Goal: Task Accomplishment & Management: Manage account settings

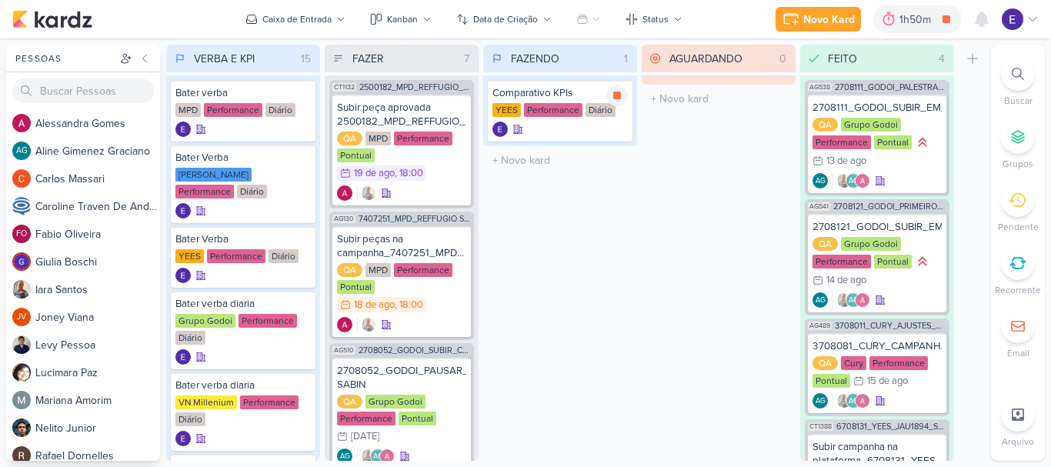
click at [601, 116] on div "Diário" at bounding box center [601, 110] width 30 height 14
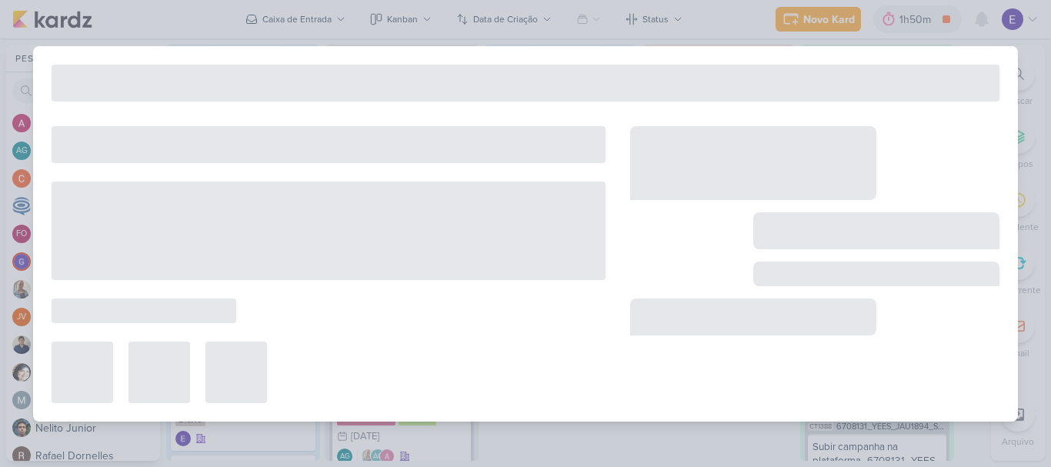
type input "Comparativo KPIs"
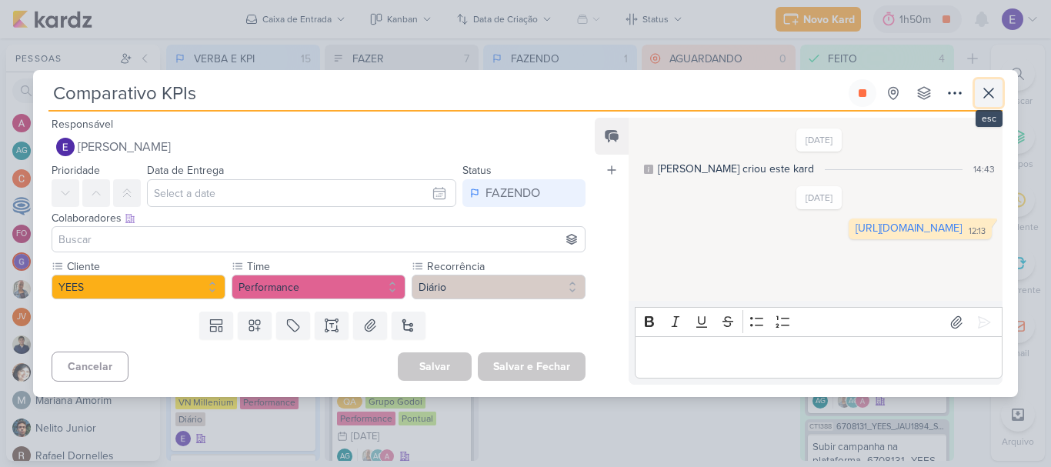
click at [990, 88] on icon at bounding box center [989, 93] width 18 height 18
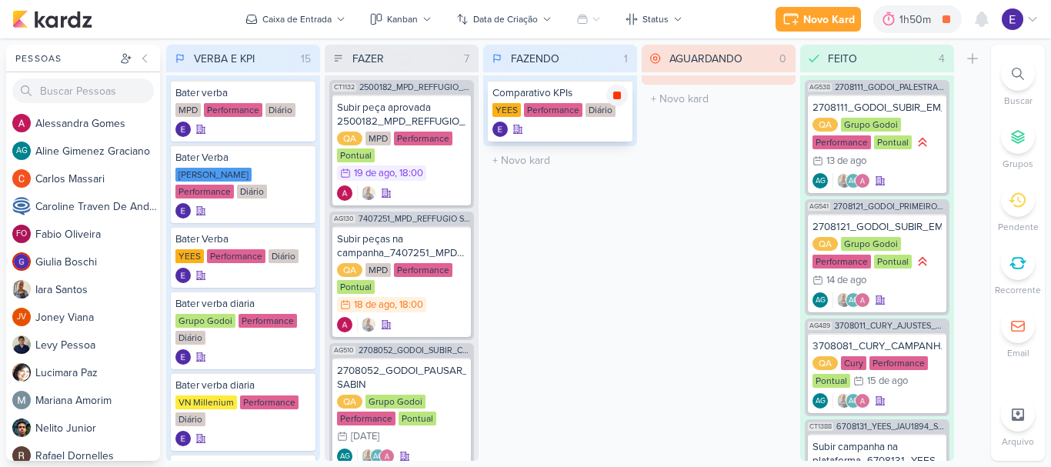
click at [613, 94] on icon at bounding box center [617, 95] width 12 height 12
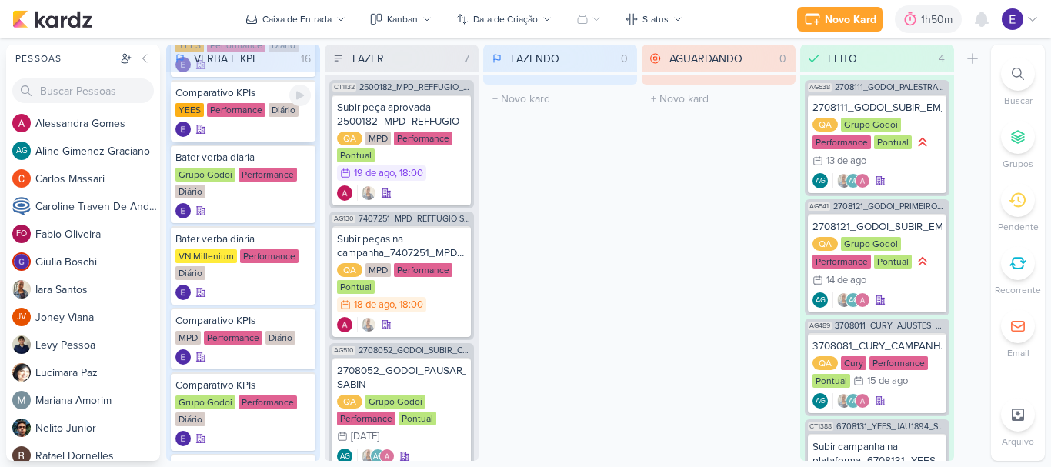
scroll to position [308, 0]
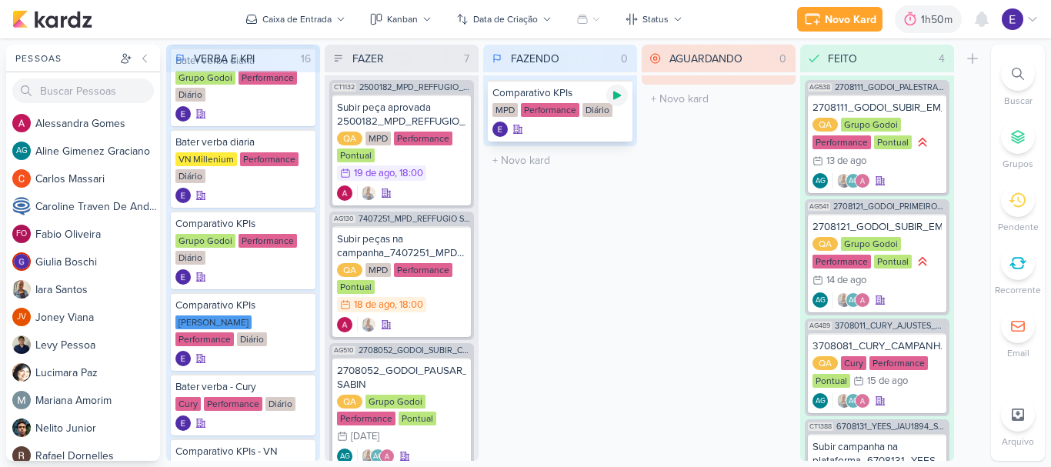
click at [618, 99] on icon at bounding box center [617, 95] width 12 height 12
click at [607, 130] on div at bounding box center [560, 129] width 135 height 15
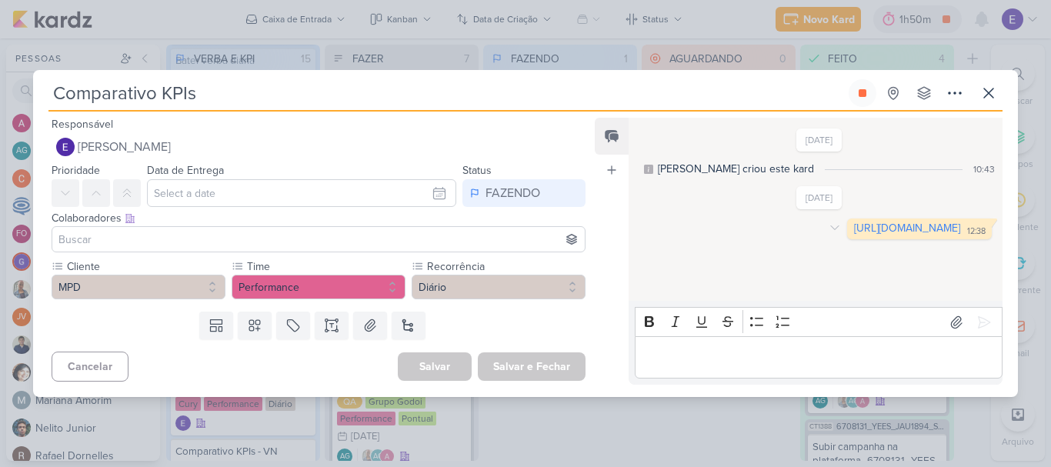
drag, startPoint x: 702, startPoint y: 237, endPoint x: 589, endPoint y: 66, distance: 204.9
click at [854, 235] on link "https://docs.google.com/spreadsheets/d/1y1Qb-Q9mt2I-CWacQCuJUm1svb_5TiwWkTSMWIP…" at bounding box center [907, 228] width 106 height 13
click at [979, 94] on button at bounding box center [989, 93] width 28 height 28
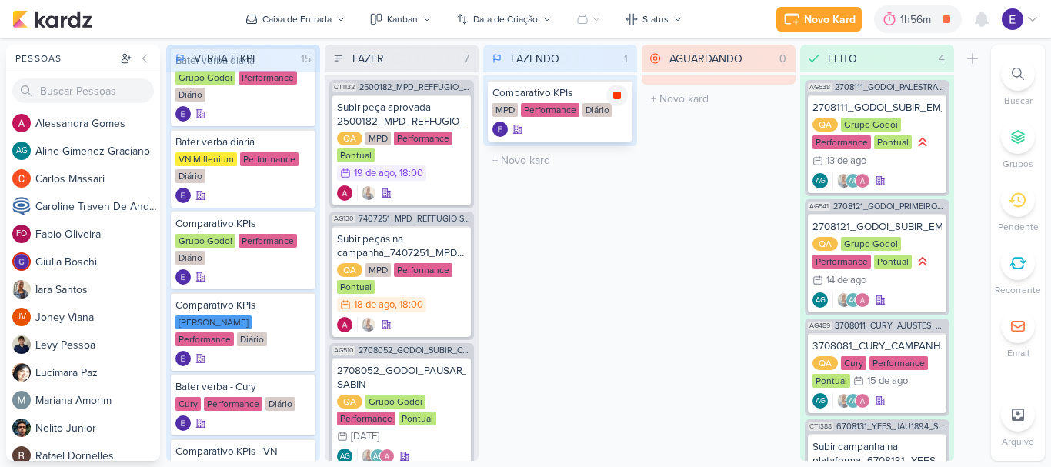
click at [618, 97] on icon at bounding box center [617, 96] width 8 height 8
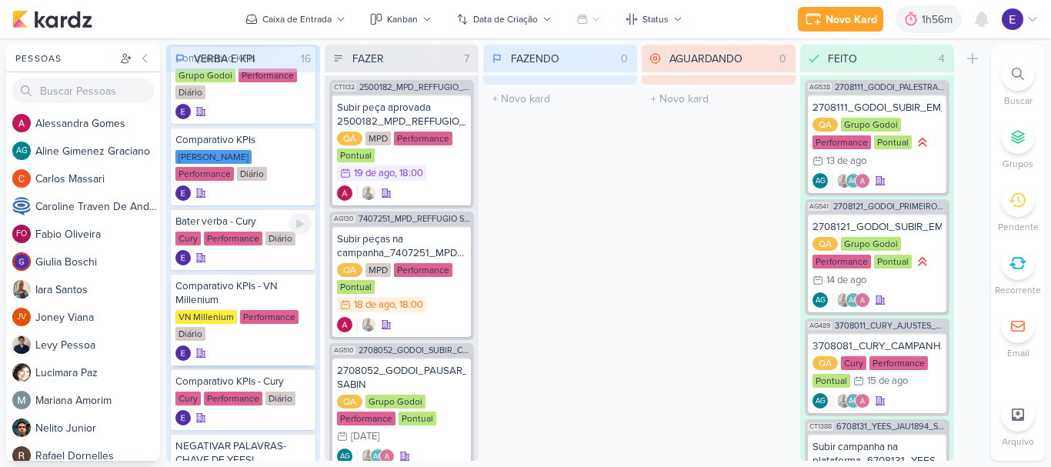
scroll to position [539, 0]
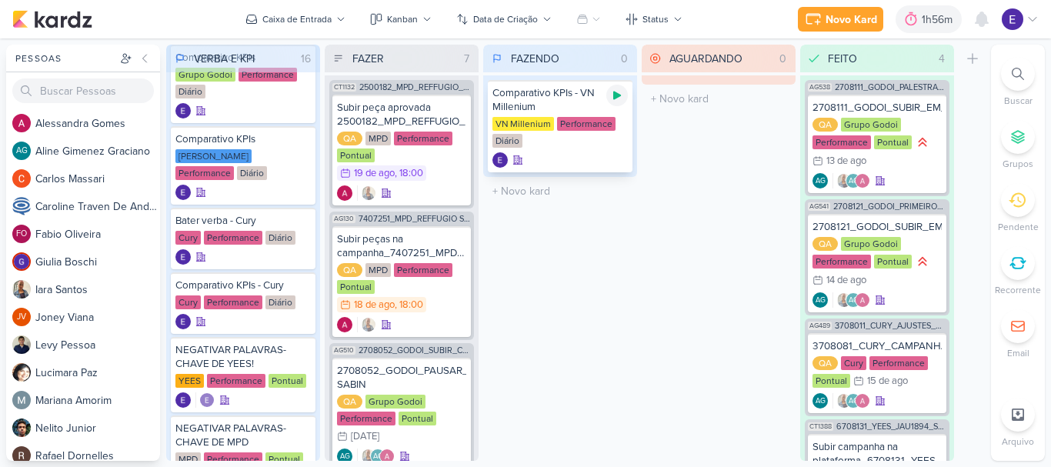
click at [619, 99] on icon at bounding box center [617, 95] width 12 height 12
click at [571, 176] on div "Comparativo KPIs - VN Millenium VN Millenium Performance Diário" at bounding box center [560, 126] width 154 height 102
click at [566, 161] on div at bounding box center [560, 159] width 135 height 15
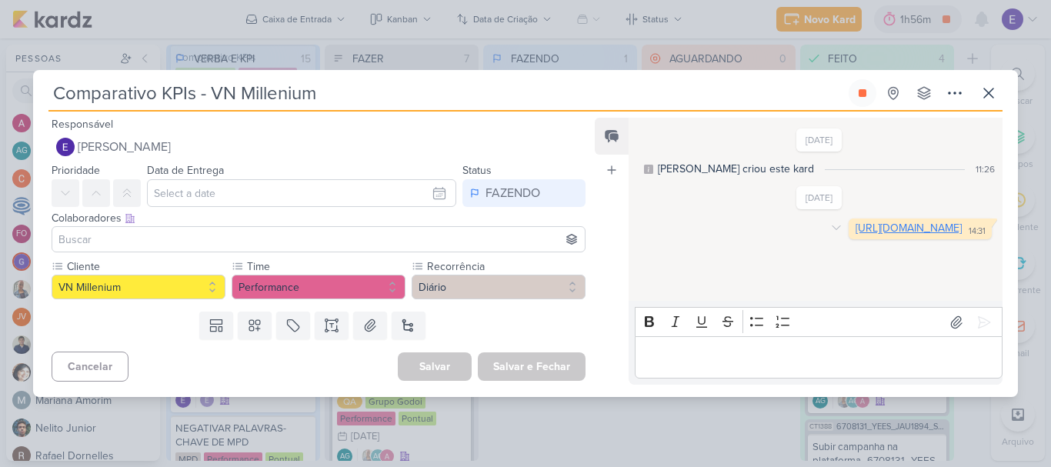
click at [856, 235] on link "https://docs.google.com/spreadsheets/d/1K2JbJ69yAjhoBuWCk-Eny1zkEGYraCZU8iTDiNZ…" at bounding box center [909, 228] width 106 height 13
click at [863, 103] on button at bounding box center [863, 93] width 28 height 28
click at [991, 95] on icon at bounding box center [988, 93] width 9 height 9
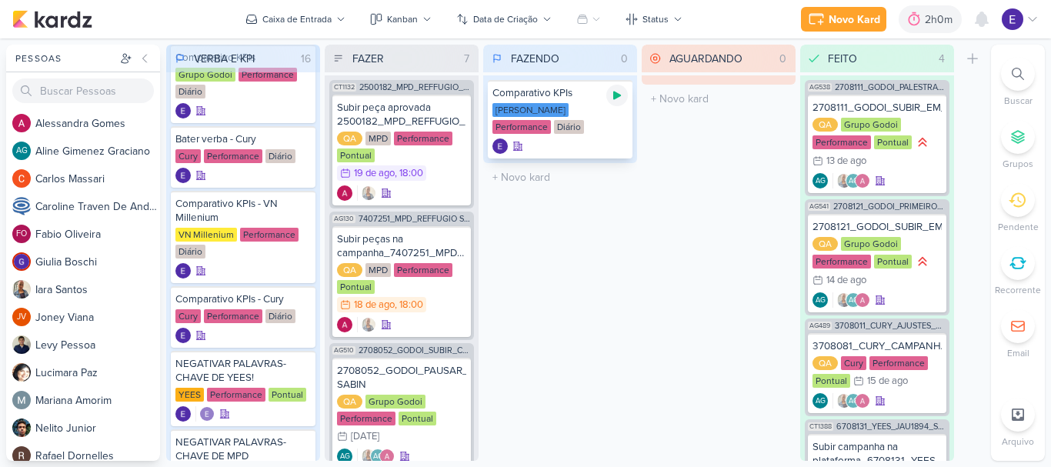
click at [620, 94] on icon at bounding box center [617, 95] width 12 height 12
click at [609, 135] on div "Comparativo KPIs Teixeira Duarte Performance Diário" at bounding box center [560, 119] width 145 height 79
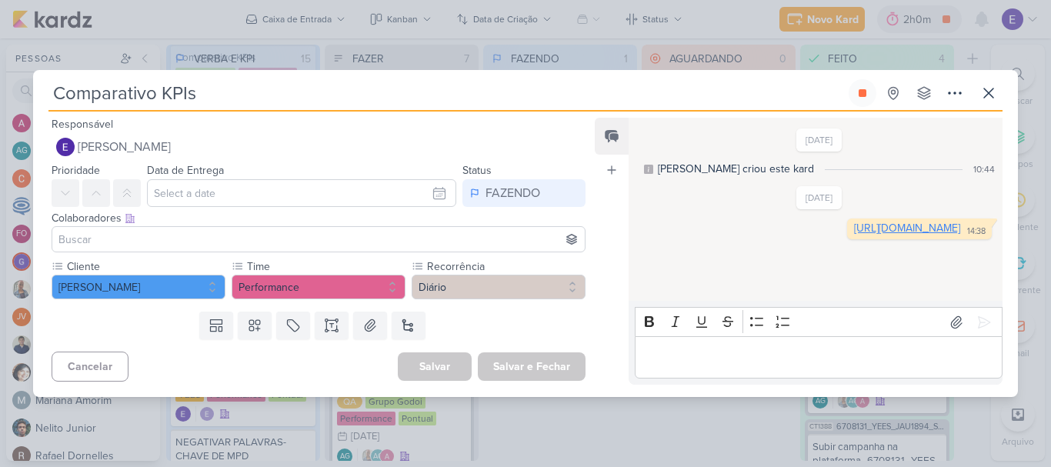
click at [854, 235] on link "https://docs.google.com/spreadsheets/d/1fRObwiKG9tiDiDcDhtIV-uL_A4AxCZ0AfFSRipn…" at bounding box center [907, 228] width 106 height 13
click at [857, 98] on icon at bounding box center [863, 93] width 12 height 12
click at [987, 88] on icon at bounding box center [989, 93] width 18 height 18
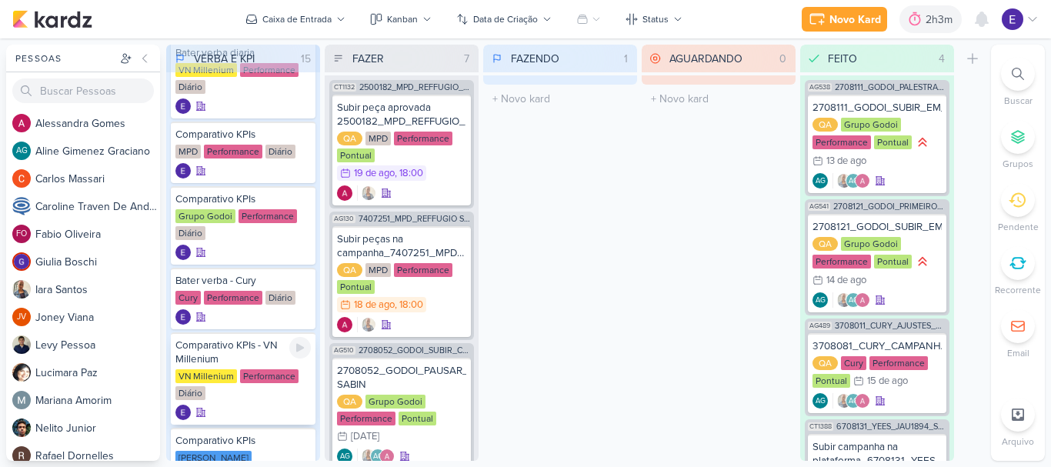
scroll to position [385, 0]
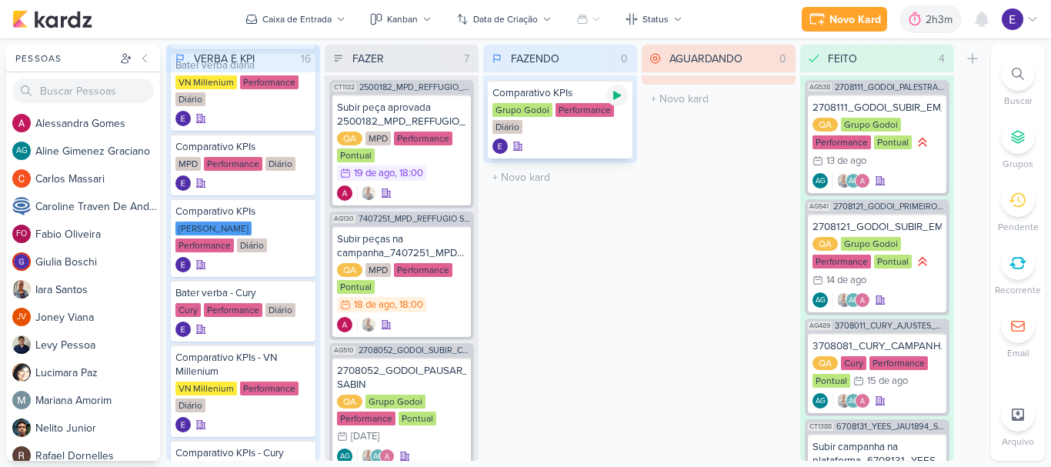
click at [618, 99] on icon at bounding box center [617, 95] width 12 height 12
click at [590, 141] on div at bounding box center [560, 146] width 135 height 15
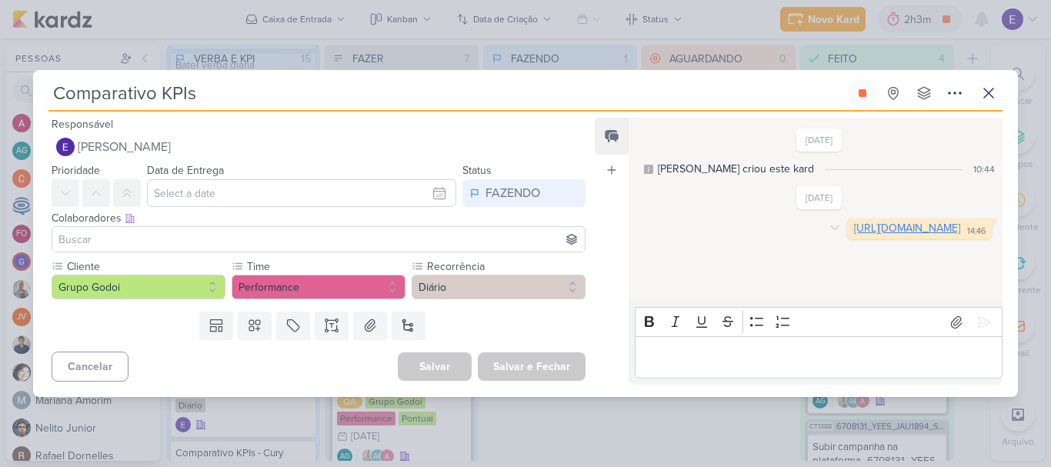
click at [854, 235] on link "https://docs.google.com/spreadsheets/d/1_xv7QNleeBQsB0AKWfsxGIuMouiut3pyB2sW3gB…" at bounding box center [907, 228] width 106 height 13
click at [870, 102] on button at bounding box center [863, 93] width 28 height 28
click at [981, 94] on icon at bounding box center [989, 93] width 18 height 18
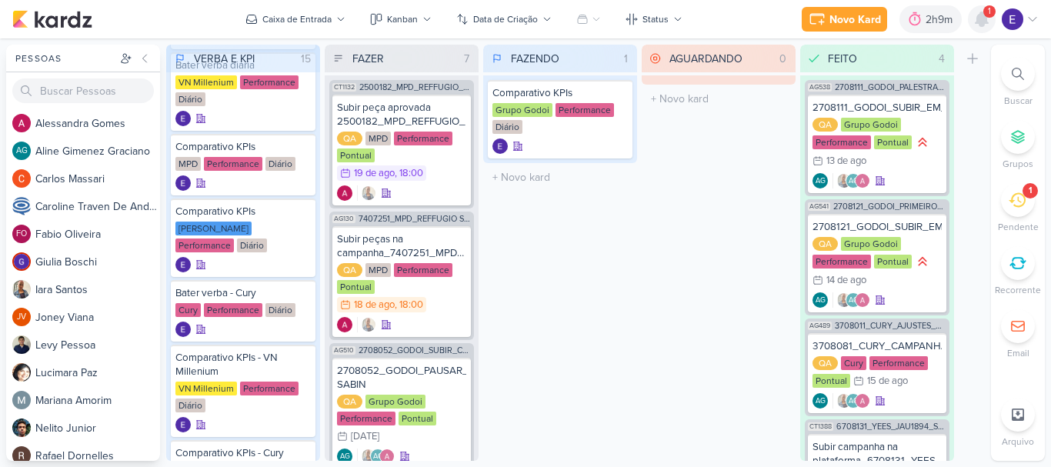
click at [980, 7] on div at bounding box center [982, 19] width 28 height 28
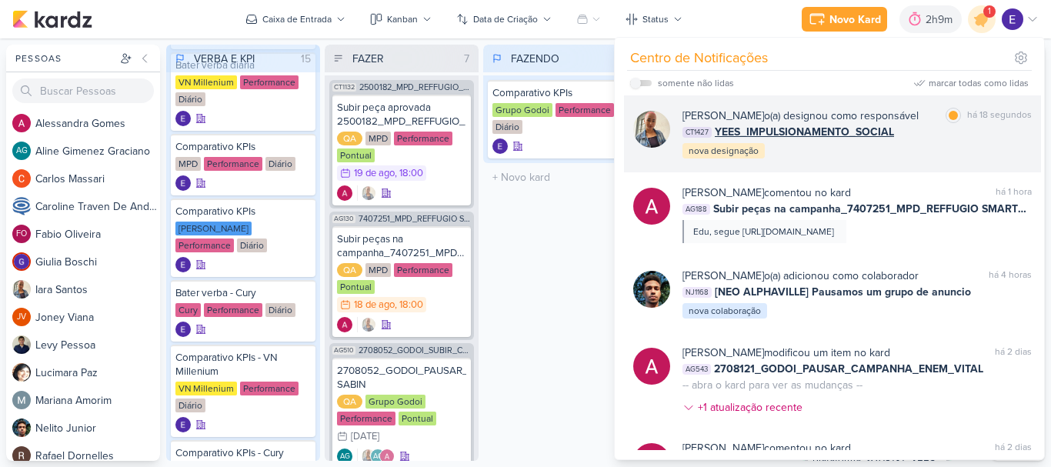
click at [1009, 135] on div "CT1427 YEES_IMPULSIONAMENTO_SOCIAL" at bounding box center [857, 132] width 349 height 16
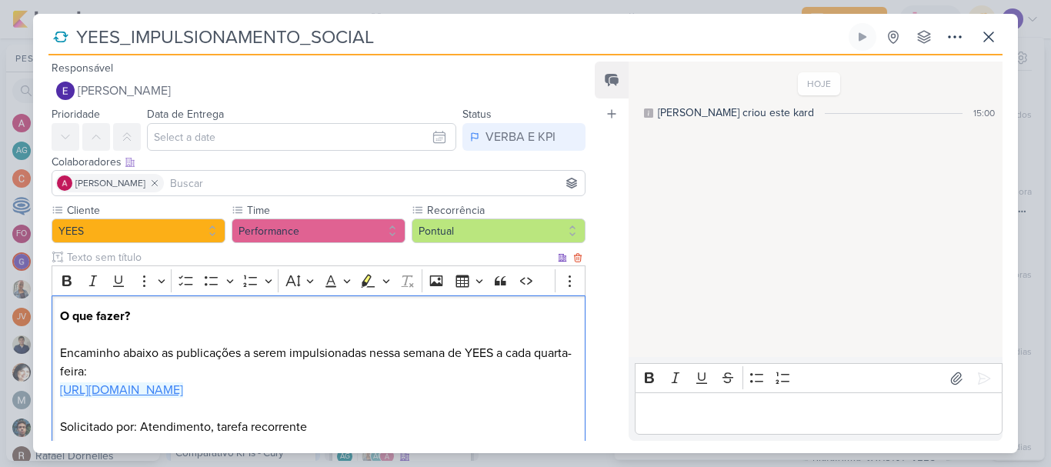
click at [183, 389] on link "[URL][DOMAIN_NAME]" at bounding box center [121, 390] width 123 height 15
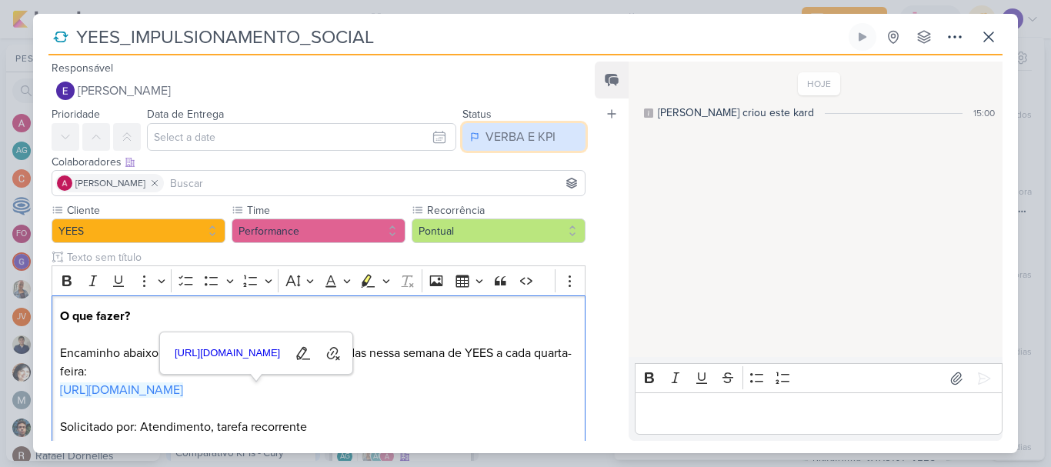
click at [505, 135] on div "VERBA E KPI" at bounding box center [521, 137] width 70 height 18
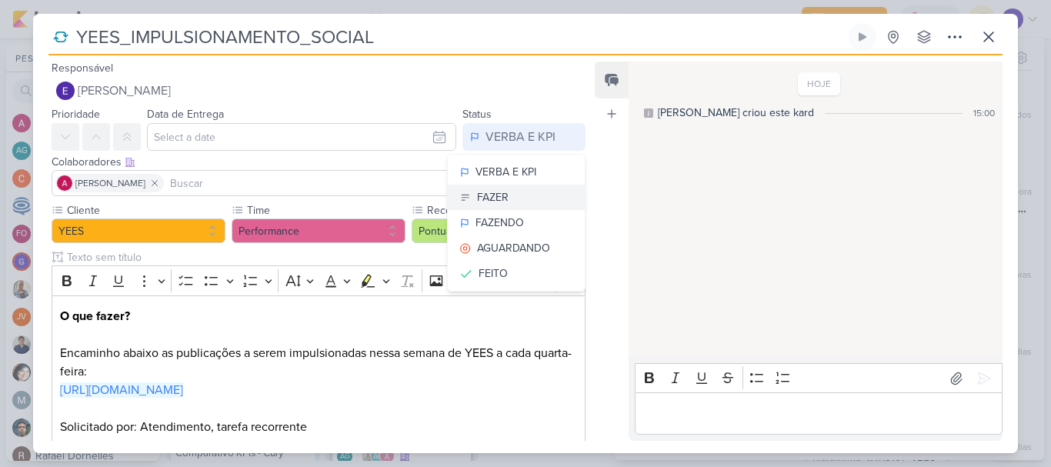
click at [501, 195] on div "FAZER" at bounding box center [493, 197] width 32 height 16
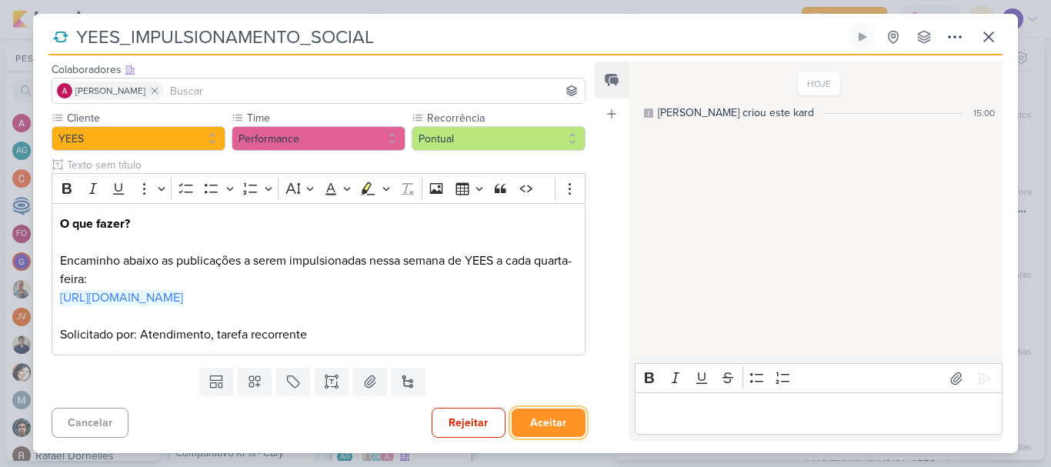
click at [546, 420] on button "Aceitar" at bounding box center [549, 423] width 74 height 28
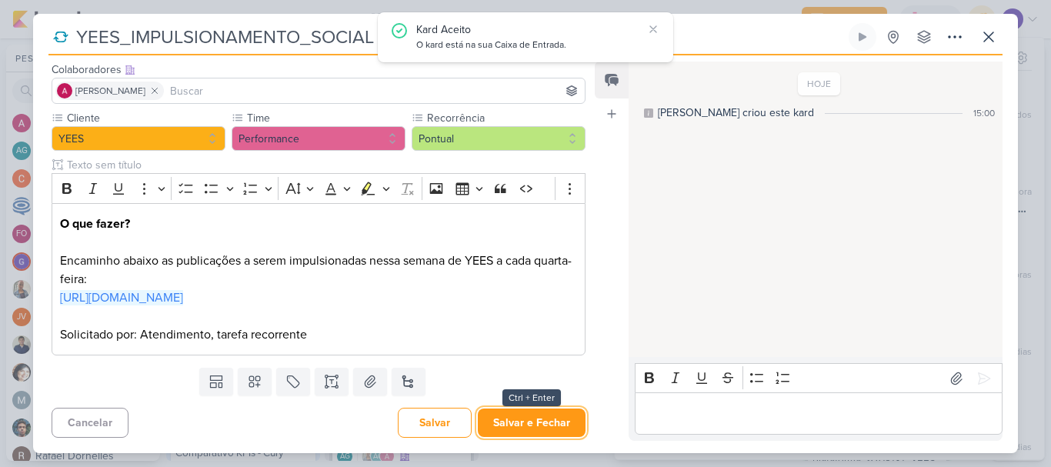
click at [546, 420] on button "Salvar e Fechar" at bounding box center [532, 423] width 108 height 28
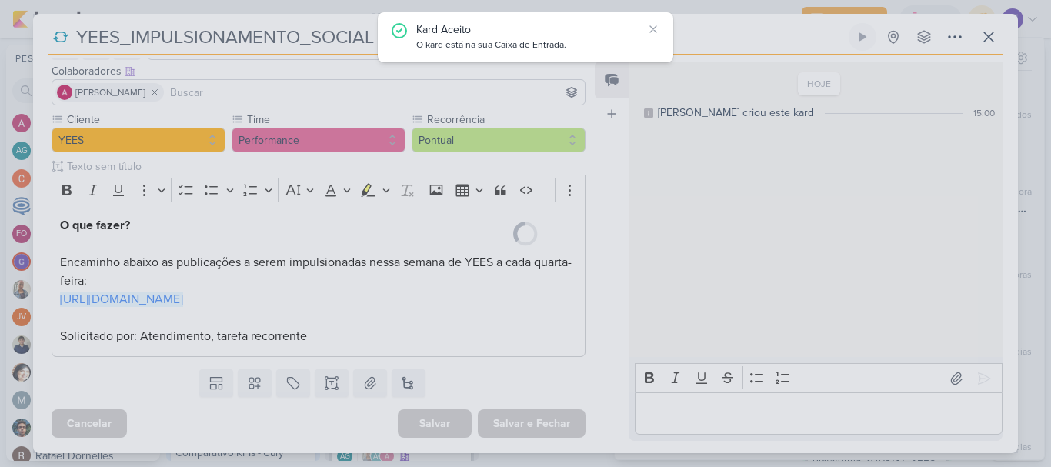
scroll to position [109, 0]
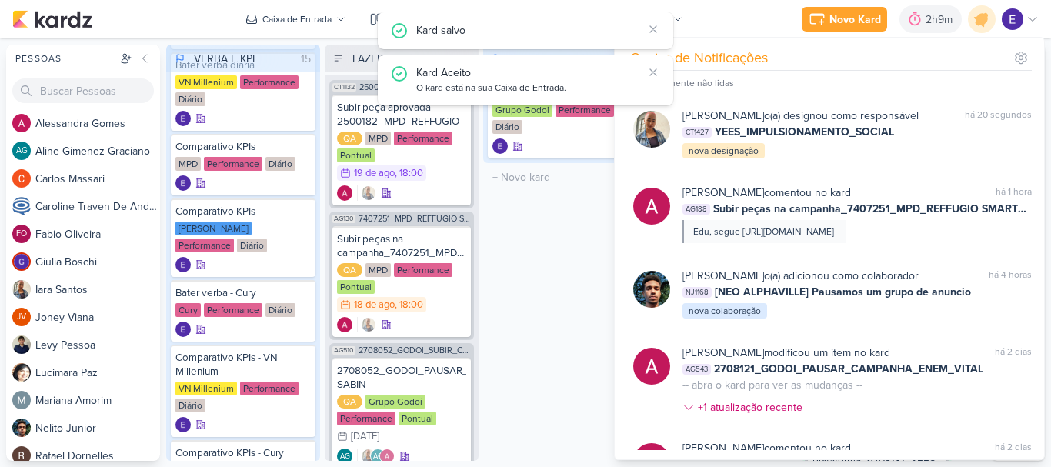
click at [533, 372] on div "FAZENDO 1 Mover Para Esquerda Mover Para Direita Deletar Comparativo KPIs Grupo…" at bounding box center [560, 253] width 154 height 416
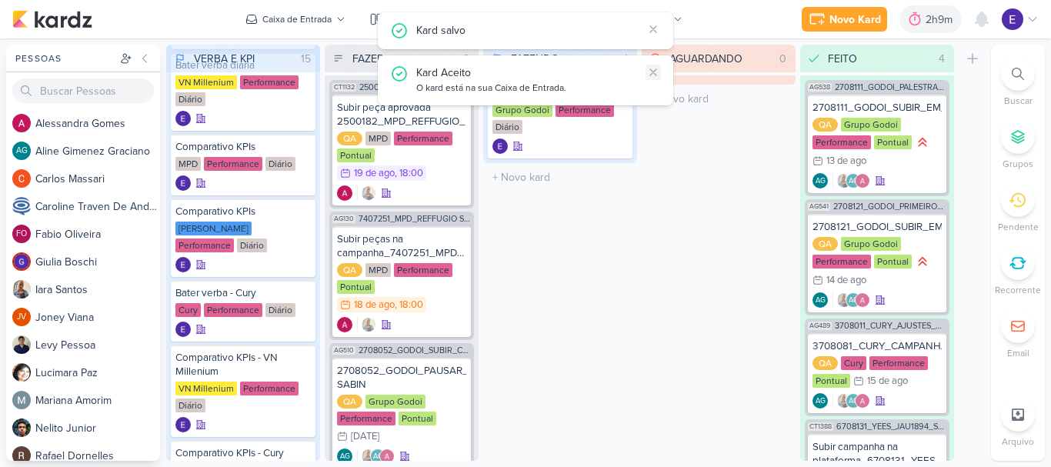
click at [653, 65] on button at bounding box center [653, 72] width 15 height 15
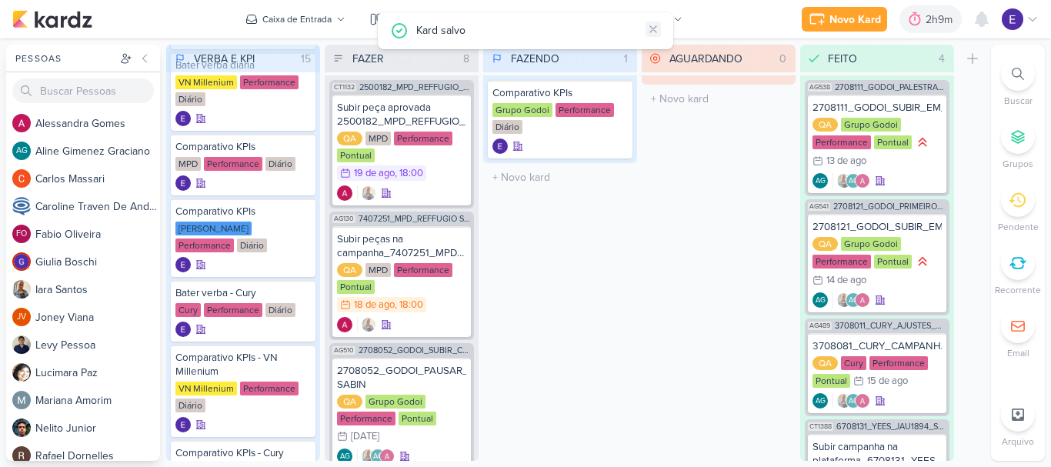
click at [654, 25] on icon at bounding box center [653, 29] width 12 height 12
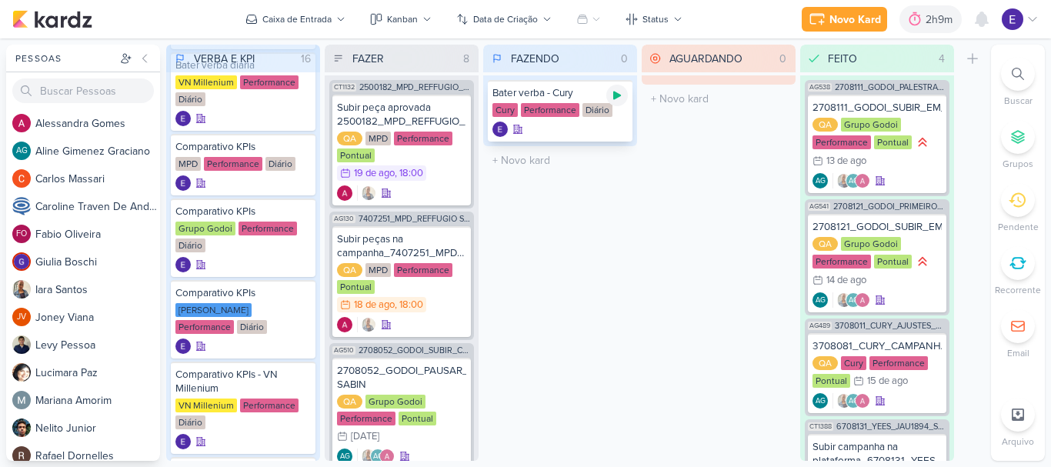
click at [620, 105] on div at bounding box center [618, 96] width 22 height 22
click at [606, 124] on div at bounding box center [560, 129] width 135 height 15
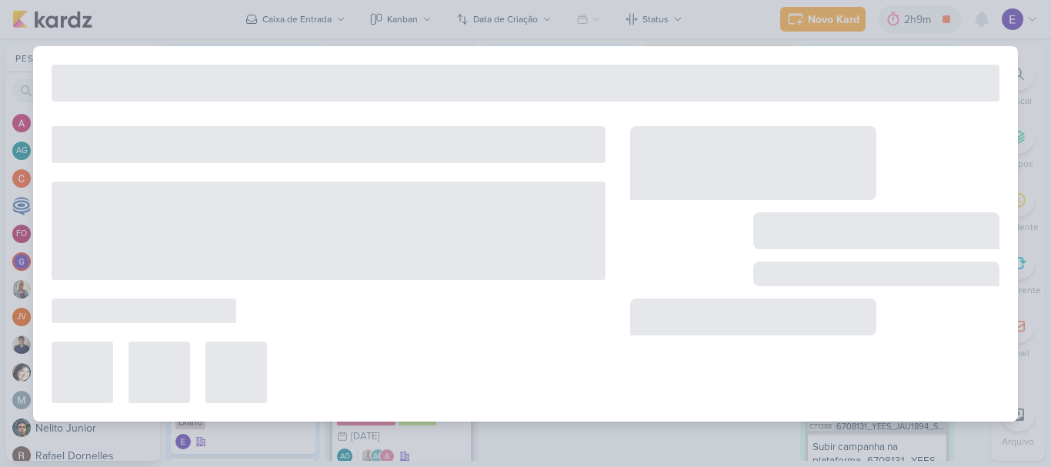
type input "Bater verba - Cury"
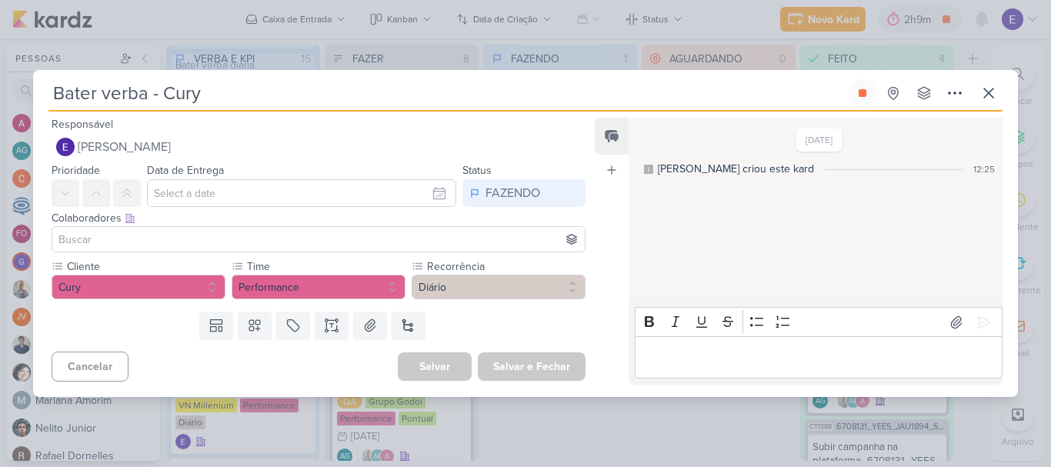
click at [972, 91] on div "Bater verba - Cury Criado por mim nenhum grupo disponível" at bounding box center [525, 95] width 954 height 32
click at [987, 89] on icon at bounding box center [989, 93] width 18 height 18
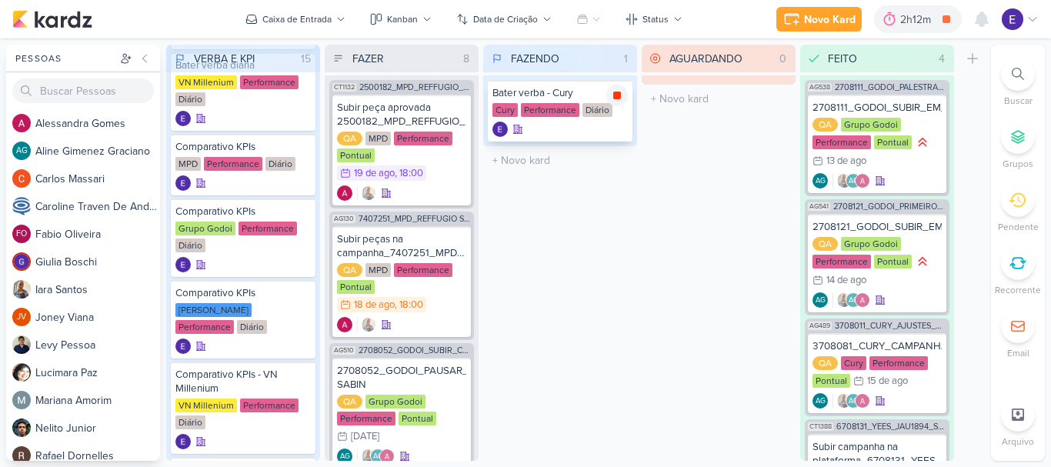
click at [620, 92] on icon at bounding box center [617, 96] width 8 height 8
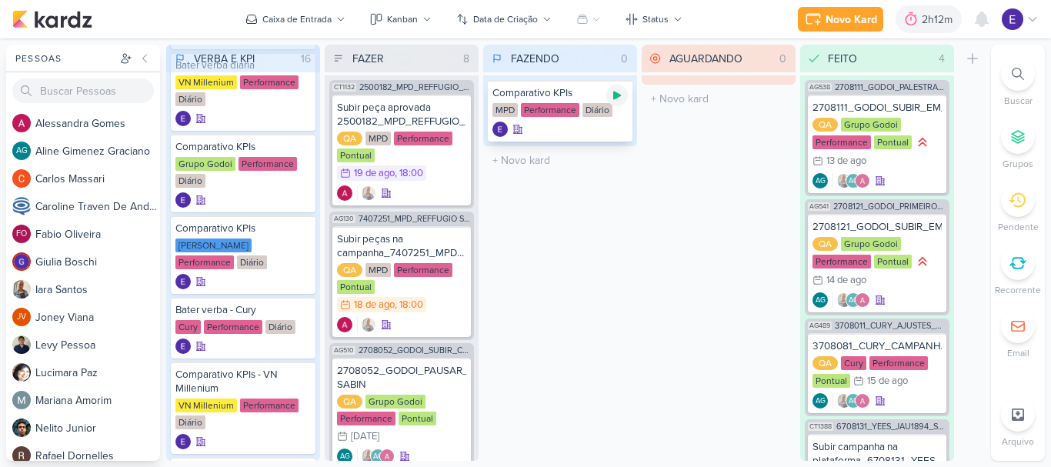
click at [609, 93] on div at bounding box center [618, 96] width 22 height 22
click at [592, 132] on div at bounding box center [560, 129] width 135 height 15
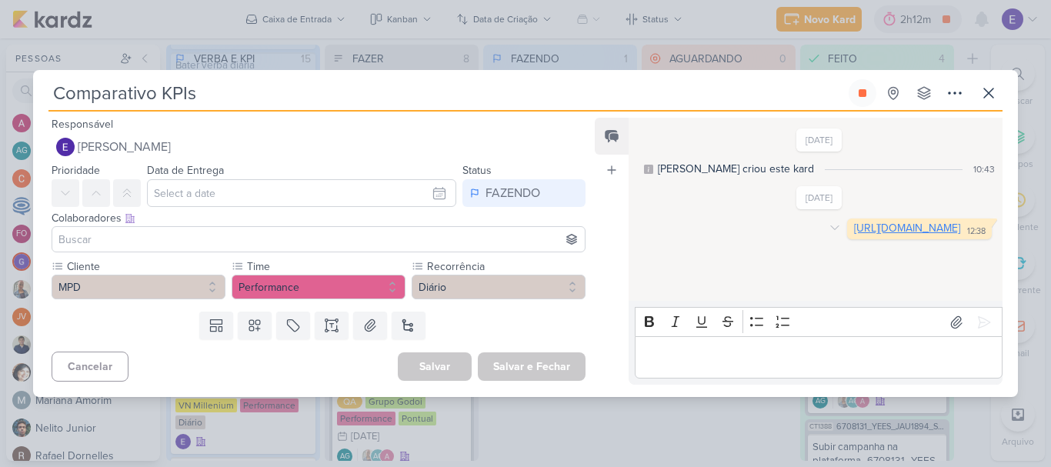
click at [854, 235] on link "https://docs.google.com/spreadsheets/d/1y1Qb-Q9mt2I-CWacQCuJUm1svb_5TiwWkTSMWIP…" at bounding box center [907, 228] width 106 height 13
click at [855, 98] on button at bounding box center [863, 93] width 28 height 28
click at [993, 98] on icon at bounding box center [988, 93] width 9 height 9
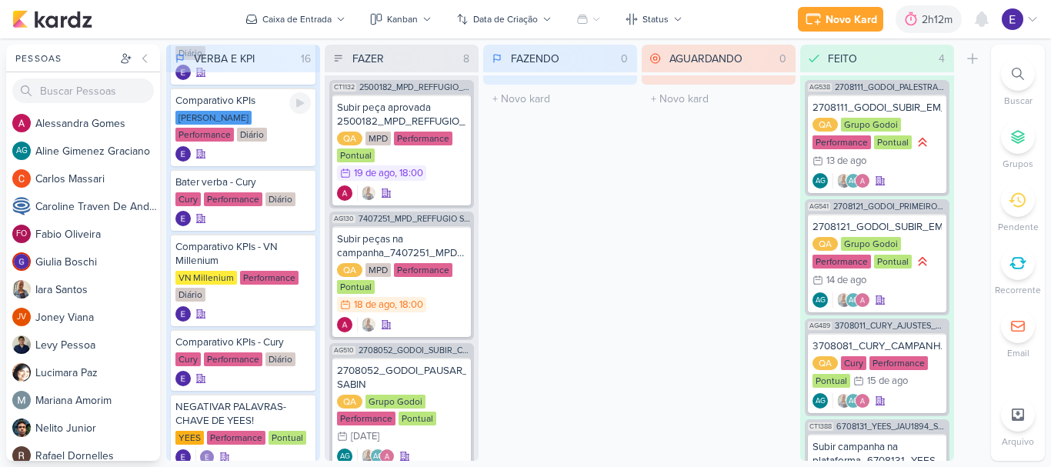
scroll to position [693, 0]
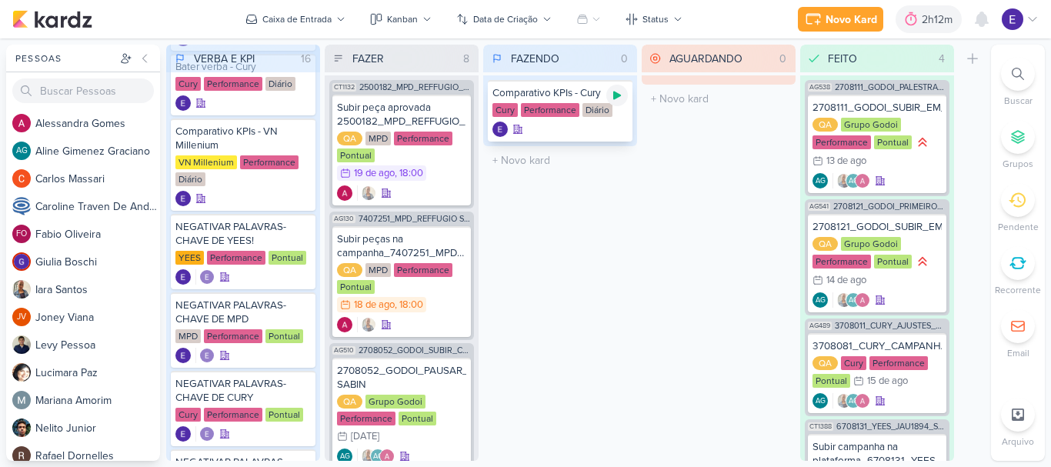
click at [625, 95] on div at bounding box center [618, 96] width 22 height 22
click at [590, 122] on div at bounding box center [560, 129] width 135 height 15
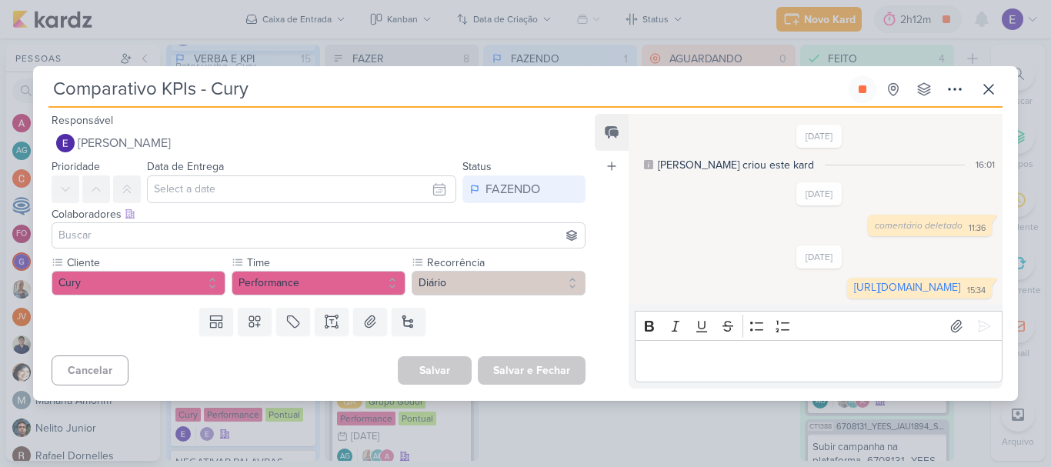
click at [977, 222] on div "11:36" at bounding box center [977, 228] width 17 height 12
click at [854, 292] on link "https://docs.google.com/spreadsheets/d/16j2fyQzYRCkADzCBv4I23HYayzya-Fgp9TLxxJg…" at bounding box center [907, 287] width 106 height 13
click at [995, 80] on icon at bounding box center [989, 89] width 18 height 18
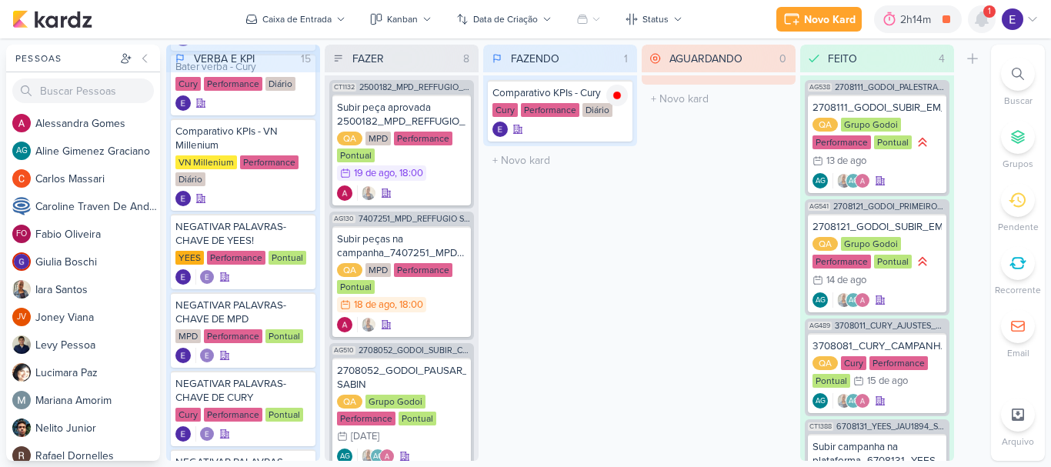
click at [989, 19] on icon at bounding box center [982, 19] width 18 height 18
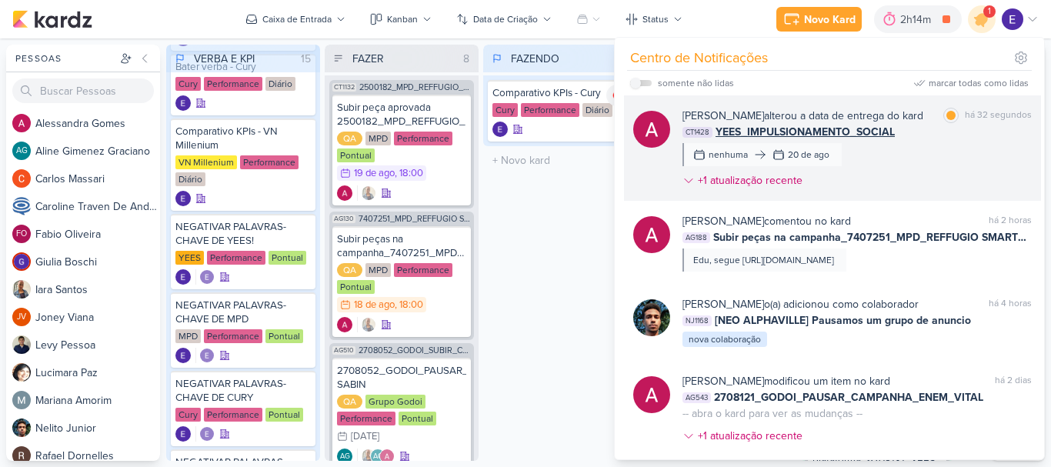
click at [991, 142] on div "Alessandra Gomes alterou a data de entrega do kard marcar como lida há 32 segun…" at bounding box center [857, 151] width 349 height 87
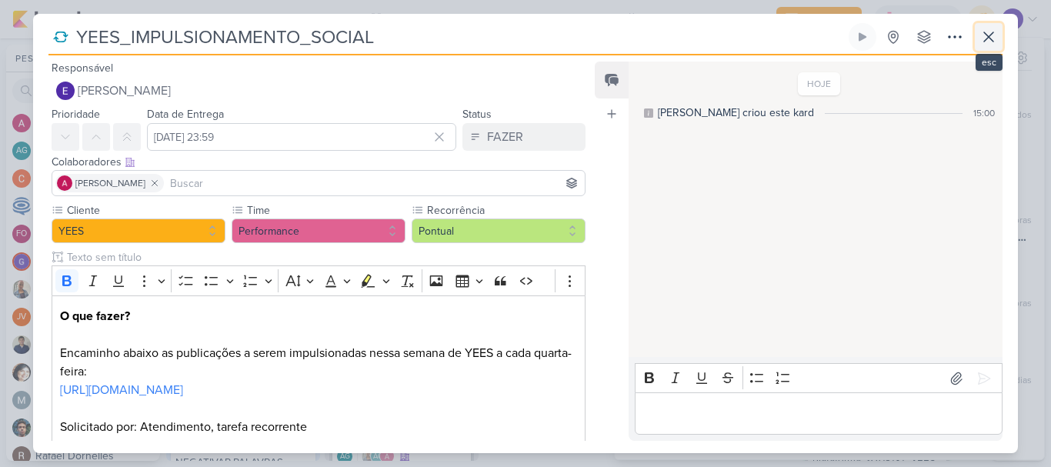
click at [987, 41] on icon at bounding box center [989, 37] width 18 height 18
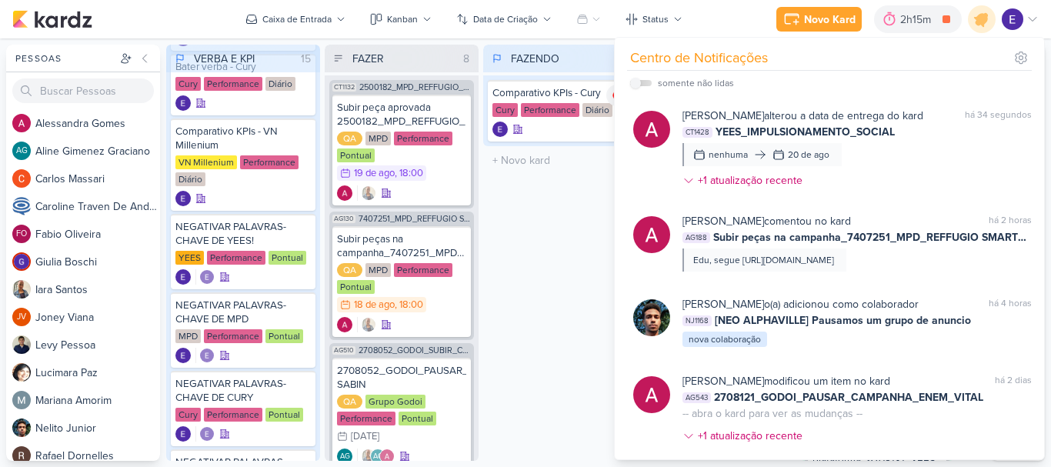
click at [526, 239] on div "FAZENDO 1 Mover Para Esquerda Mover Para Direita Deletar Comparativo KPIs - Cur…" at bounding box center [560, 253] width 154 height 416
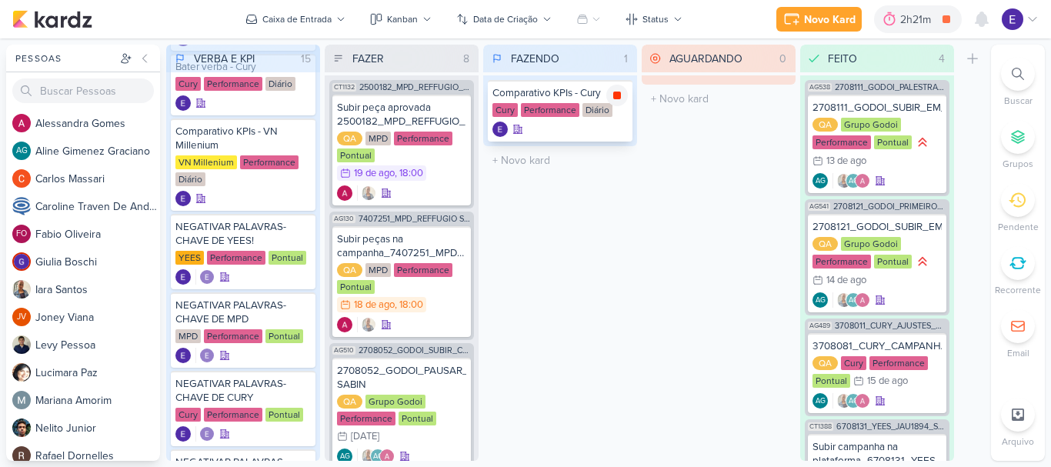
click at [613, 95] on icon at bounding box center [617, 95] width 12 height 12
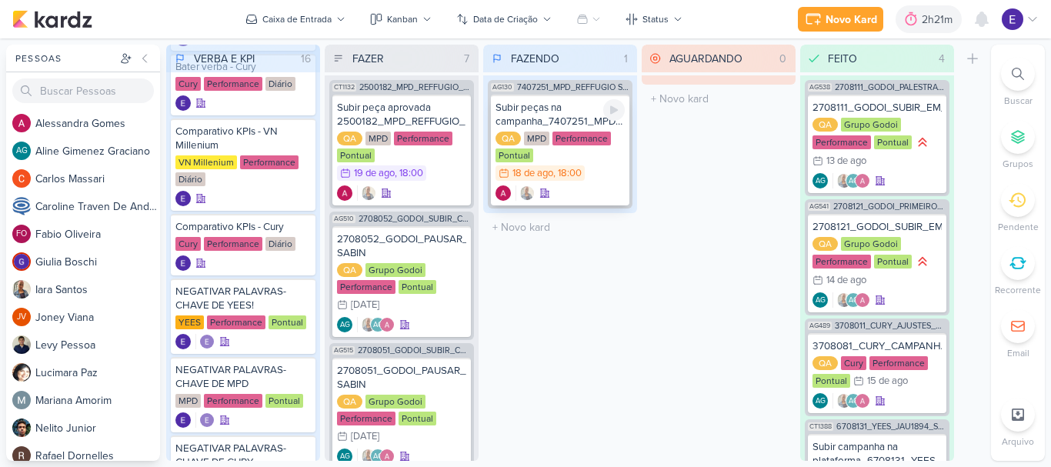
click at [603, 167] on div "QA MPD Performance Pontual 18/8 18 de ago , 18:00" at bounding box center [560, 157] width 129 height 51
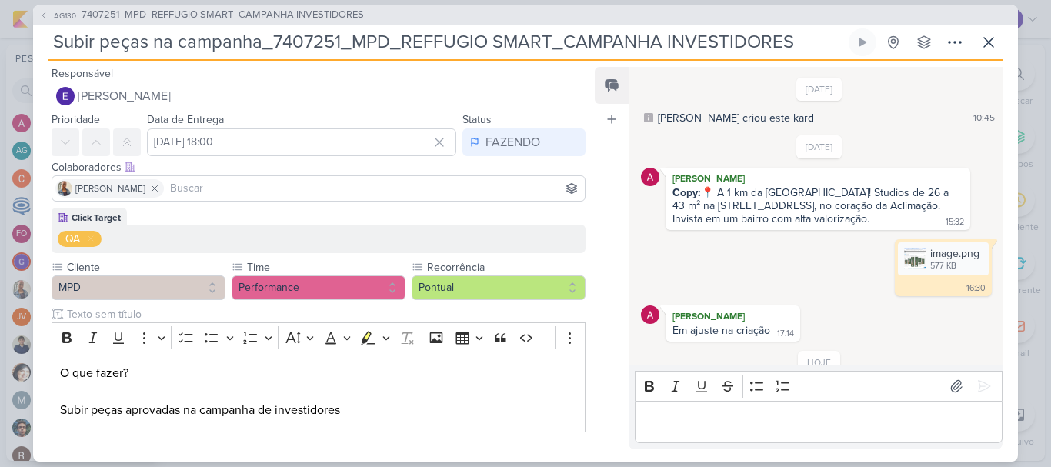
scroll to position [88, 0]
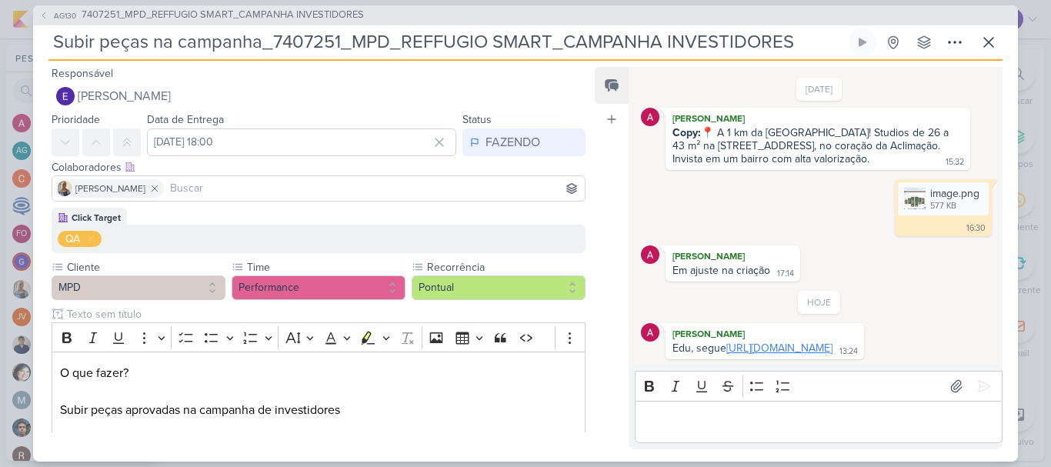
click at [766, 342] on link "https://drive.google.com/drive/folders/1At4mSHlu3-bP5HTGbTLOCWhvth2Qbq36?usp=sh…" at bounding box center [780, 348] width 106 height 13
click at [875, 45] on button at bounding box center [863, 42] width 28 height 28
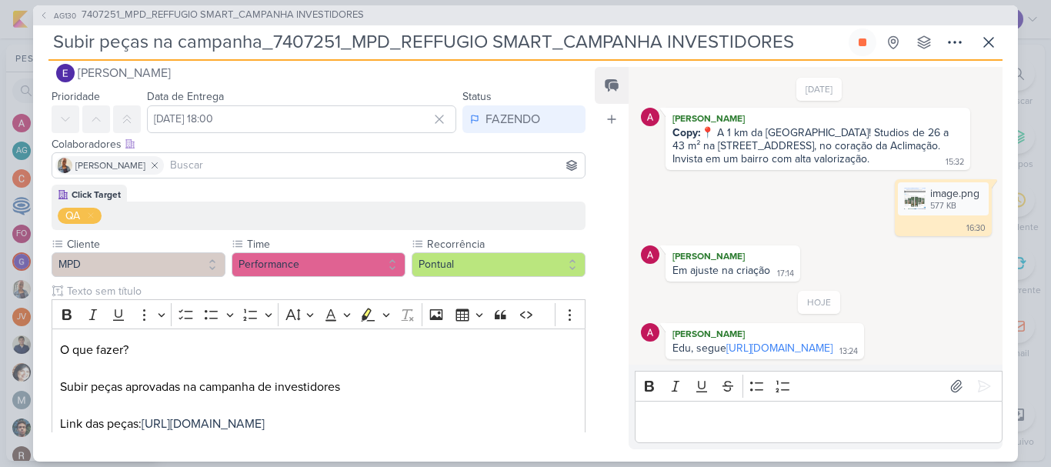
scroll to position [22, 0]
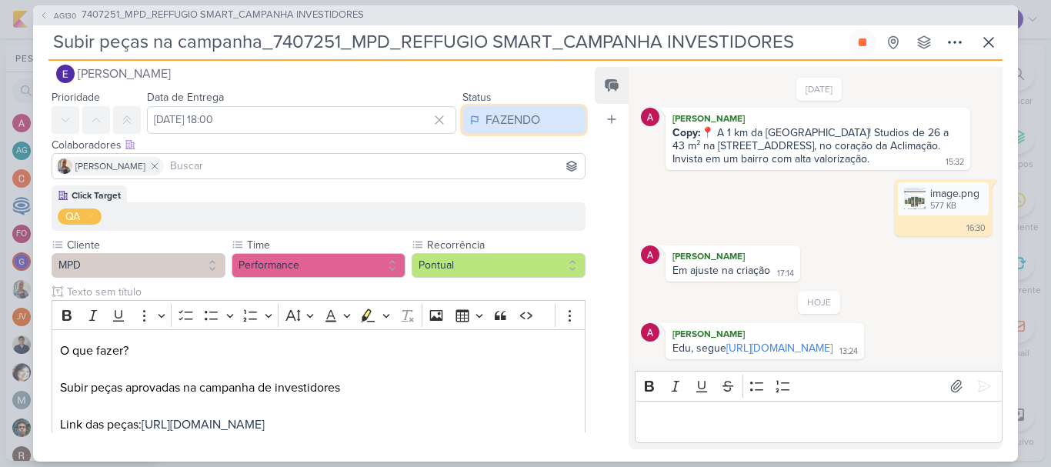
click at [523, 130] on button "FAZENDO" at bounding box center [524, 120] width 123 height 28
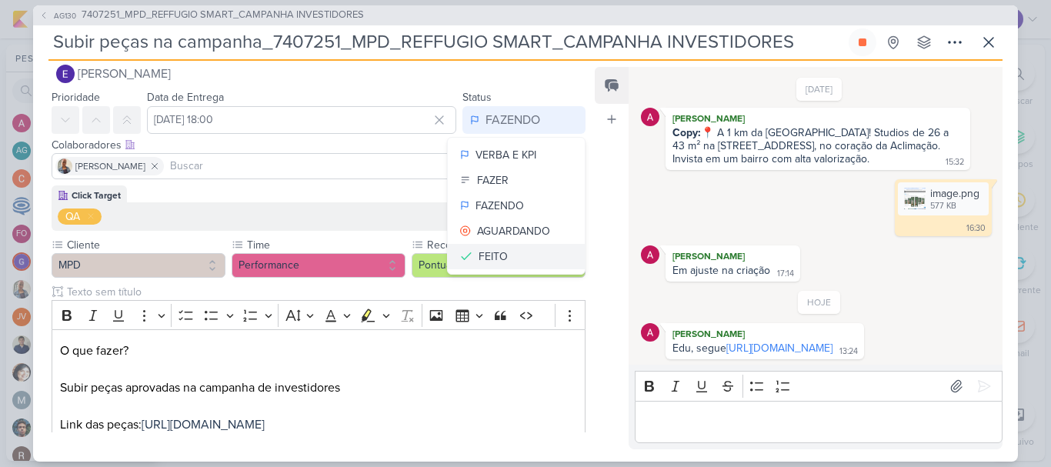
click at [511, 251] on button "FEITO" at bounding box center [516, 256] width 137 height 25
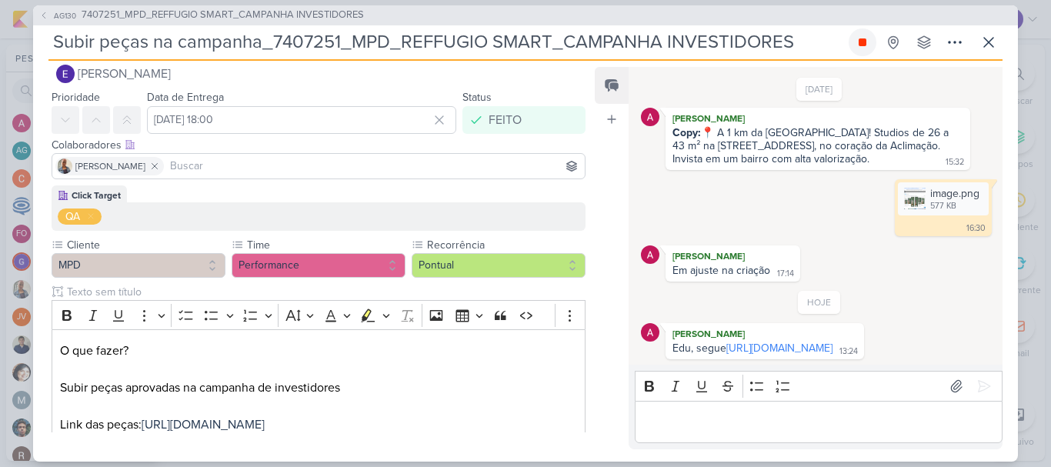
click at [854, 46] on button at bounding box center [863, 42] width 28 height 28
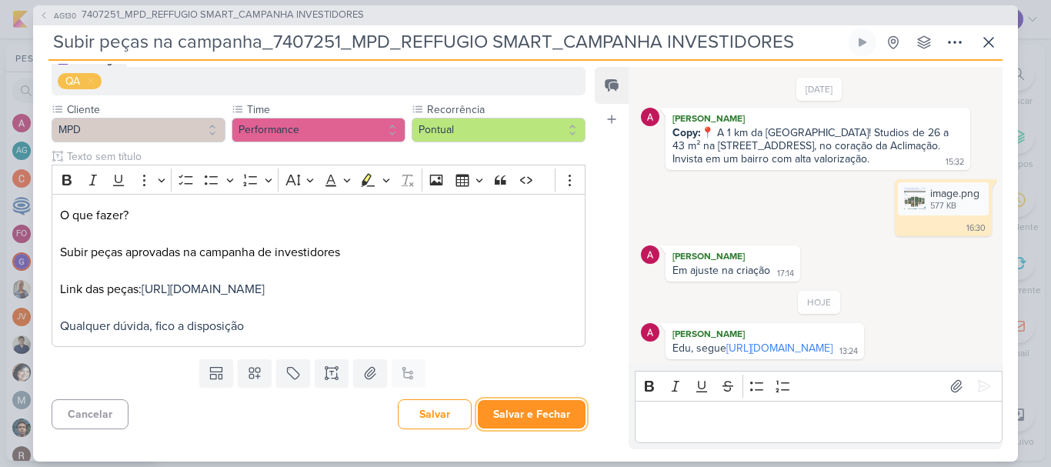
click at [549, 407] on button "Salvar e Fechar" at bounding box center [532, 414] width 108 height 28
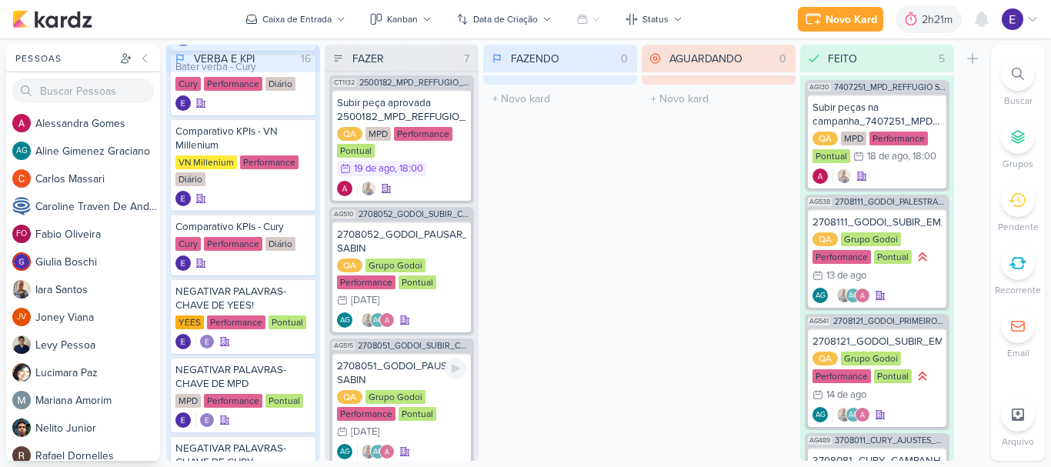
scroll to position [0, 0]
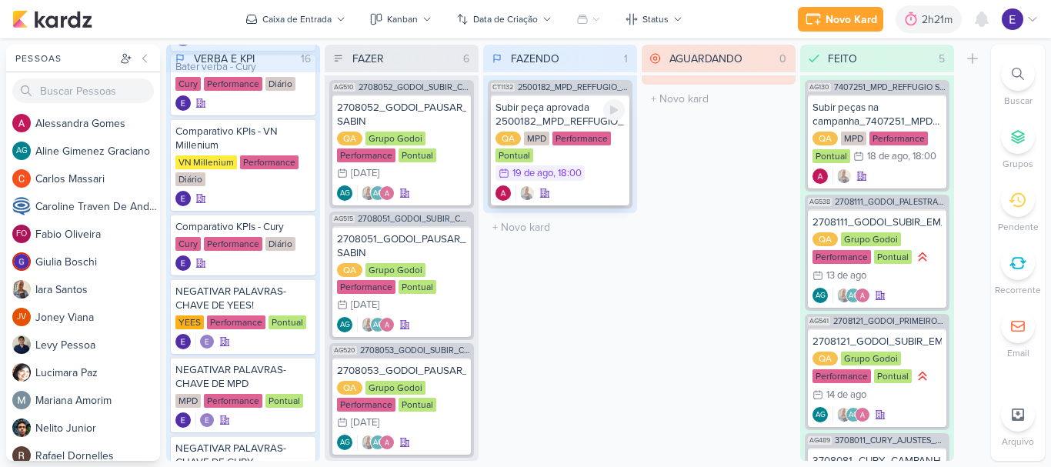
click at [585, 177] on div "19/8 19 de ago , 18:00" at bounding box center [540, 172] width 89 height 15
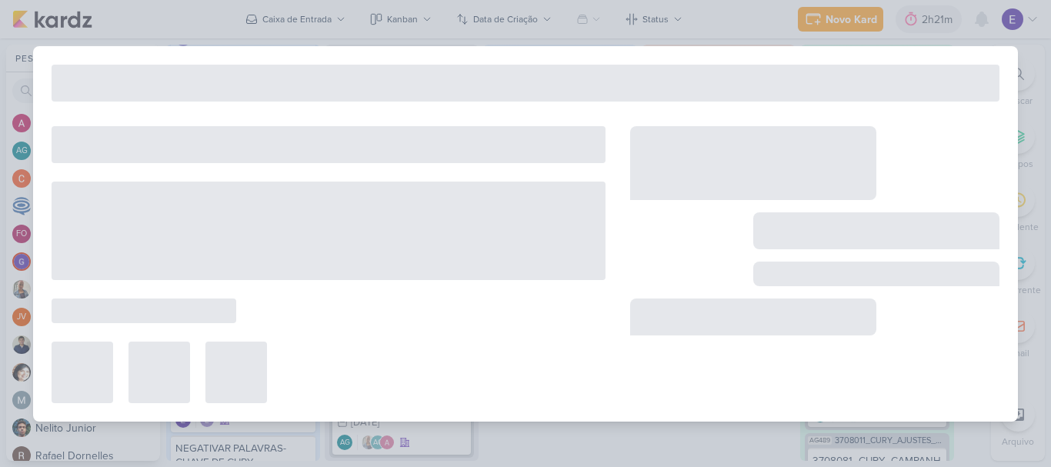
type input "Subir peça aprovada 2500182_MPD_REFFUGIO_DESDOBRAMENTO_CRIATIVOS_V3"
type input "19 de agosto de 2025 às 18:00"
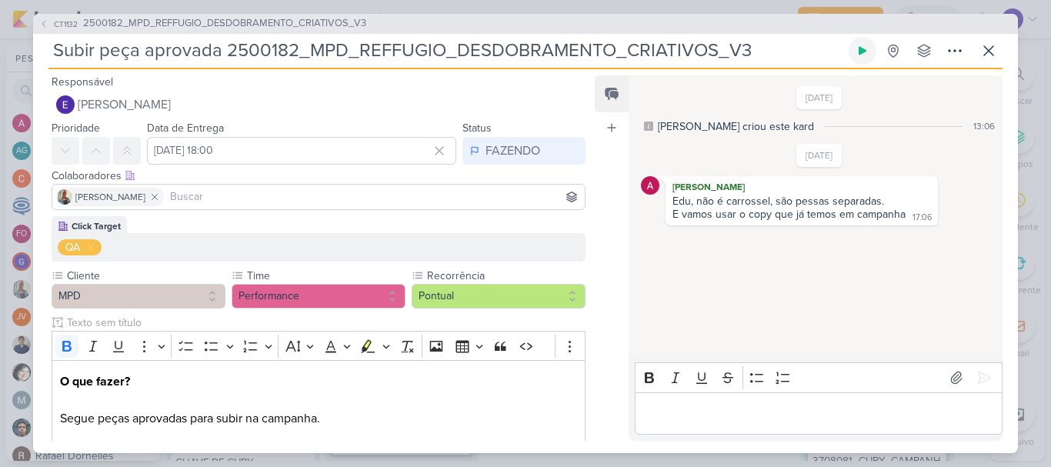
click at [872, 45] on button at bounding box center [863, 51] width 28 height 28
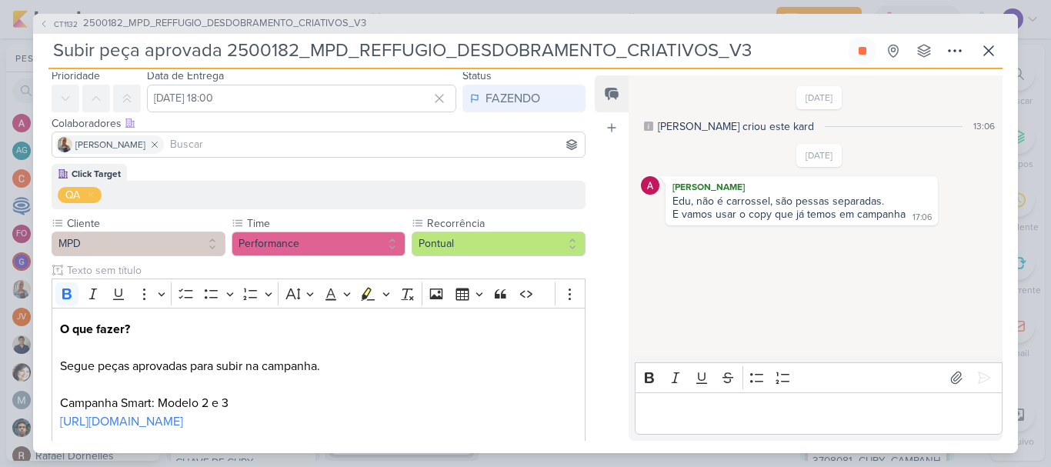
scroll to position [195, 0]
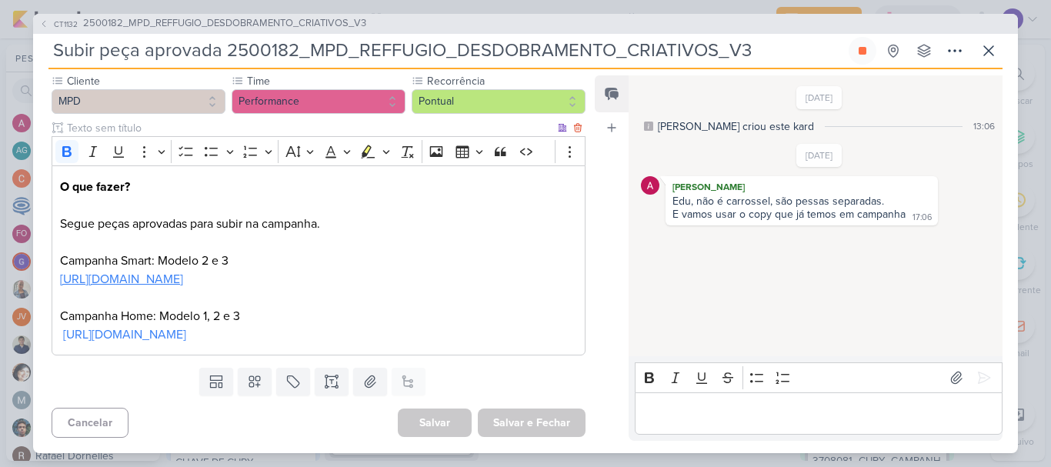
click at [183, 282] on link "https://drive.google.com/drive/folders/1PhzVDNj1Pba-TZZ2VoG9qdMINqrsjpCJ" at bounding box center [121, 279] width 123 height 15
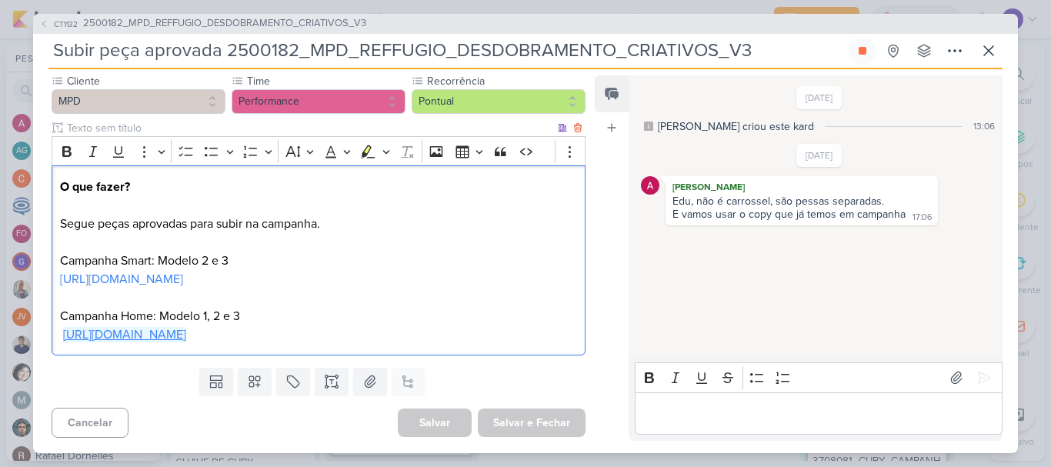
click at [186, 329] on link "https://drive.google.com/drive/folders/1ZxEMZ-UE9zWlbZSU3qNrb9Ewmfp5McBx" at bounding box center [124, 334] width 123 height 15
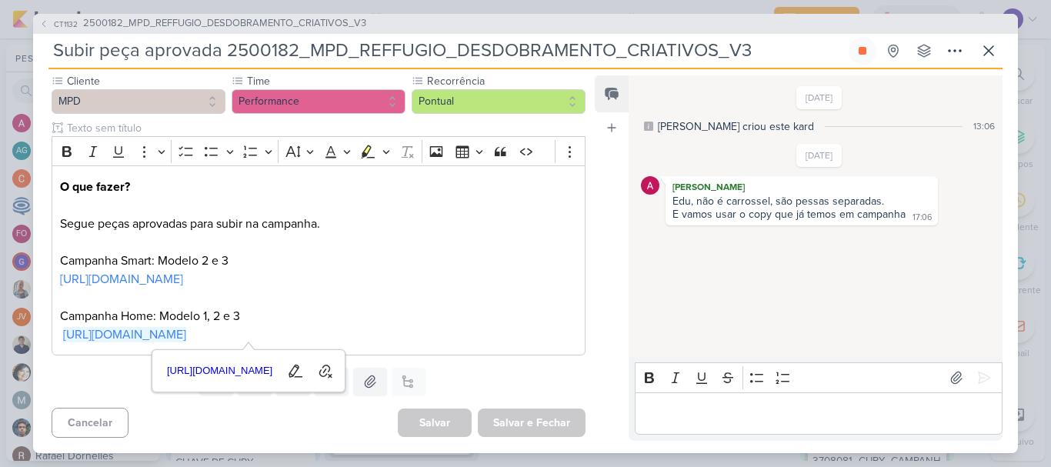
click at [690, 320] on div "10/7/25 Alessandra criou este kard 13:06 15/8/25 Alessandra Gomes 17:06" at bounding box center [815, 217] width 373 height 280
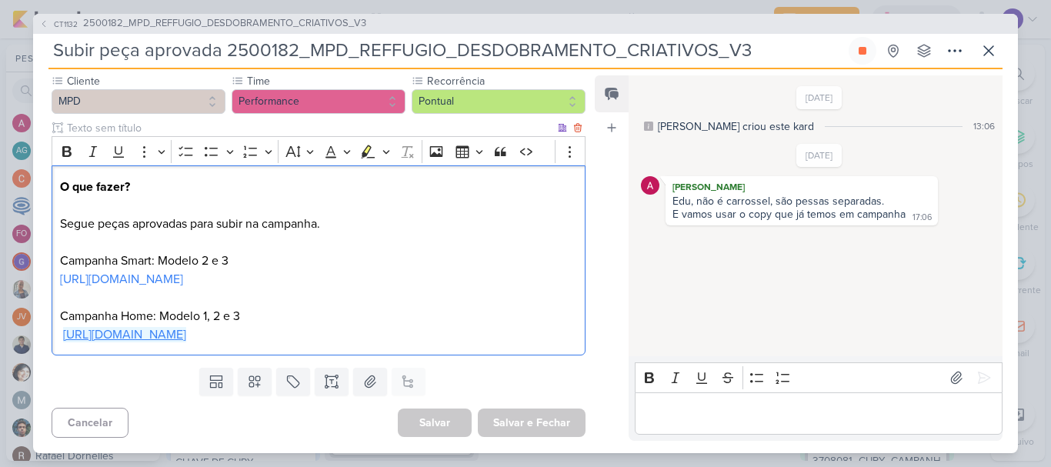
click at [186, 333] on link "https://drive.google.com/drive/folders/1ZxEMZ-UE9zWlbZSU3qNrb9Ewmfp5McBx" at bounding box center [124, 334] width 123 height 15
click at [183, 280] on link "https://drive.google.com/drive/folders/1PhzVDNj1Pba-TZZ2VoG9qdMINqrsjpCJ" at bounding box center [121, 279] width 123 height 15
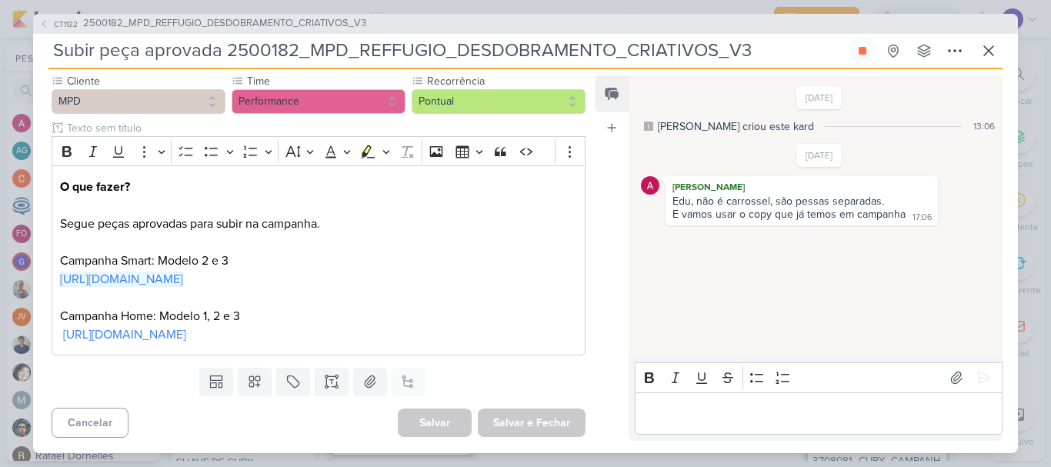
click at [698, 292] on div "10/7/25 Alessandra criou este kard 13:06 15/8/25 Alessandra Gomes 17:06" at bounding box center [815, 217] width 373 height 280
click at [992, 52] on icon at bounding box center [989, 51] width 18 height 18
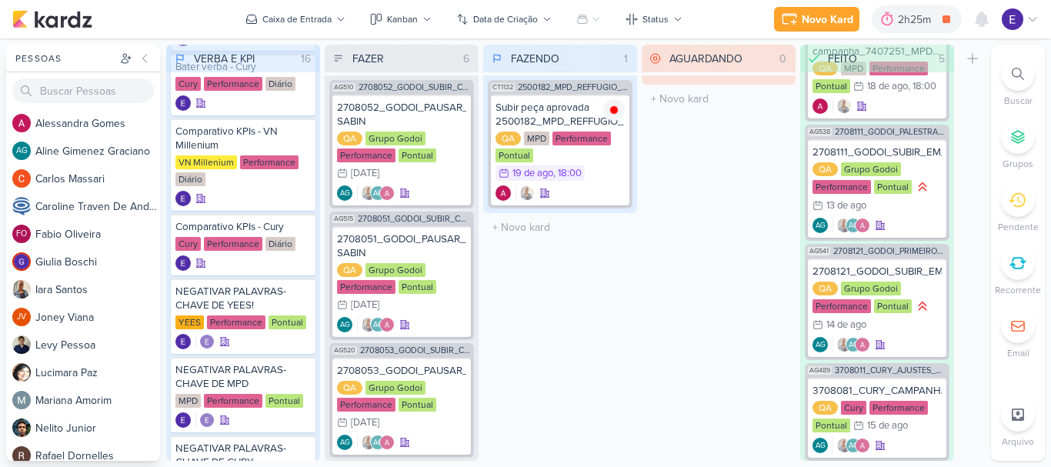
scroll to position [0, 0]
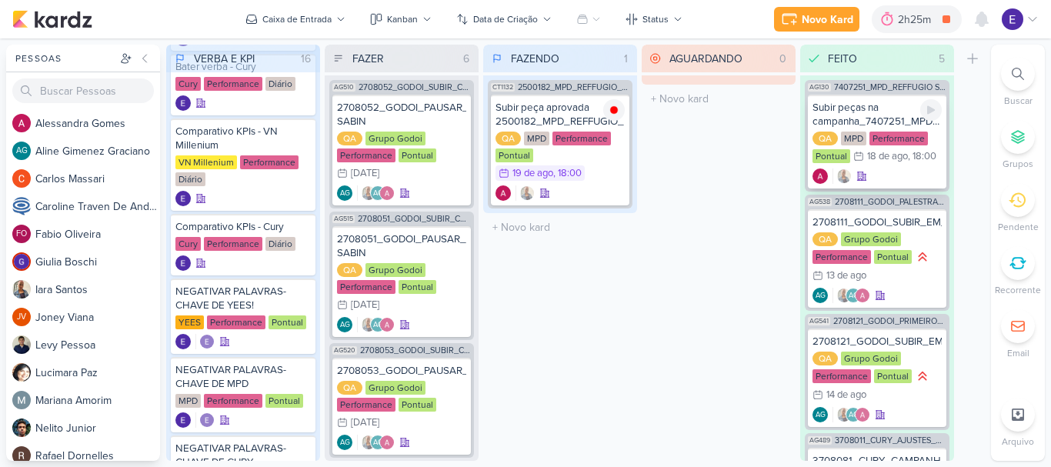
click at [908, 169] on div at bounding box center [877, 176] width 129 height 15
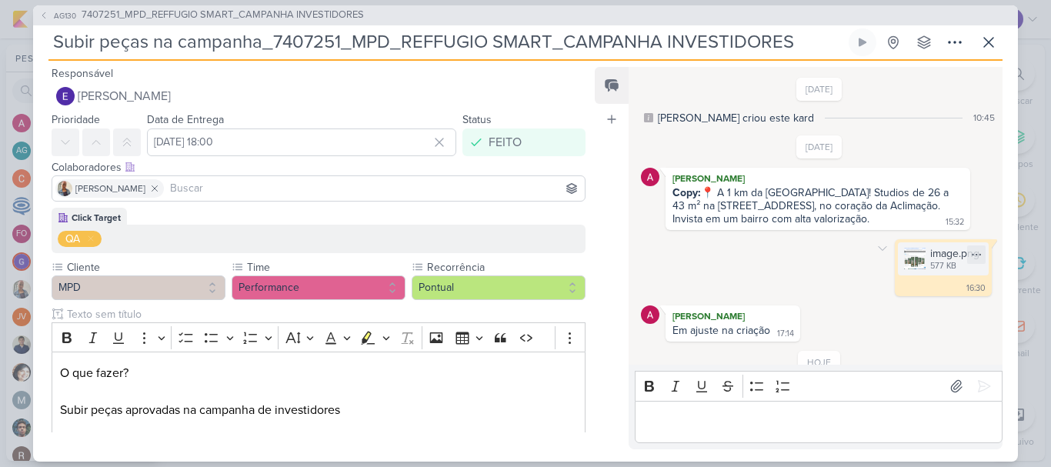
scroll to position [88, 0]
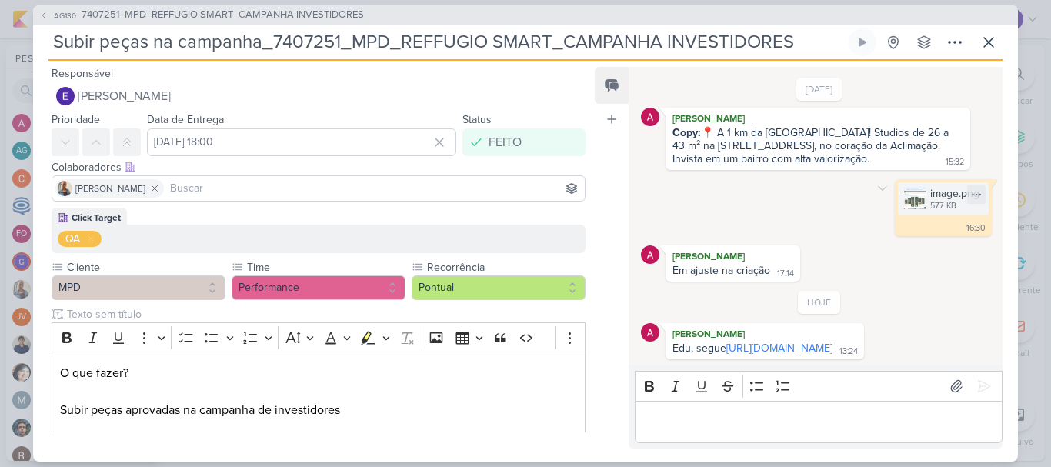
click at [931, 200] on div "577 KB" at bounding box center [955, 206] width 49 height 12
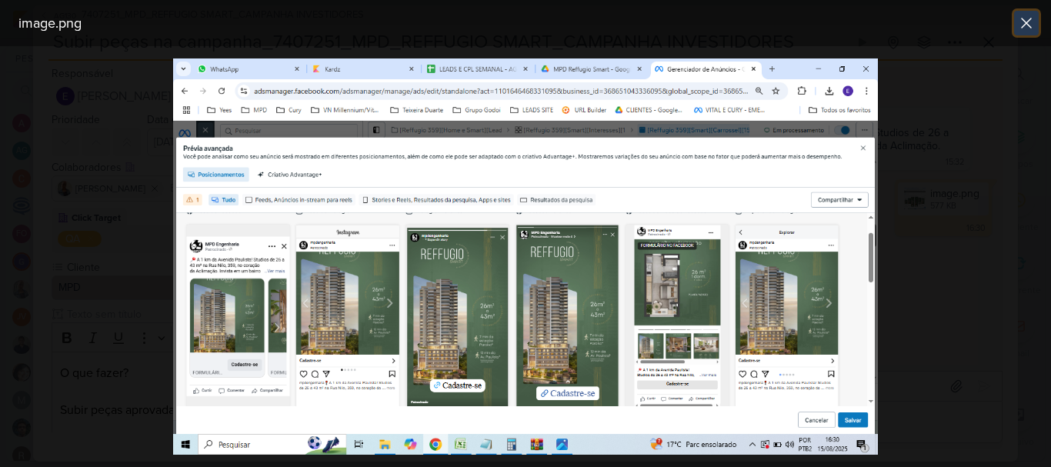
click at [1022, 25] on icon at bounding box center [1027, 23] width 18 height 18
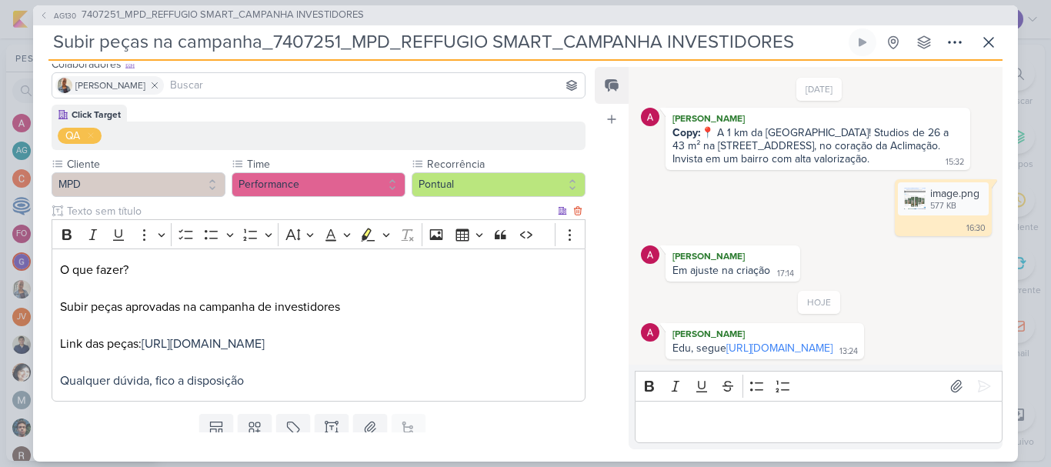
scroll to position [99, 0]
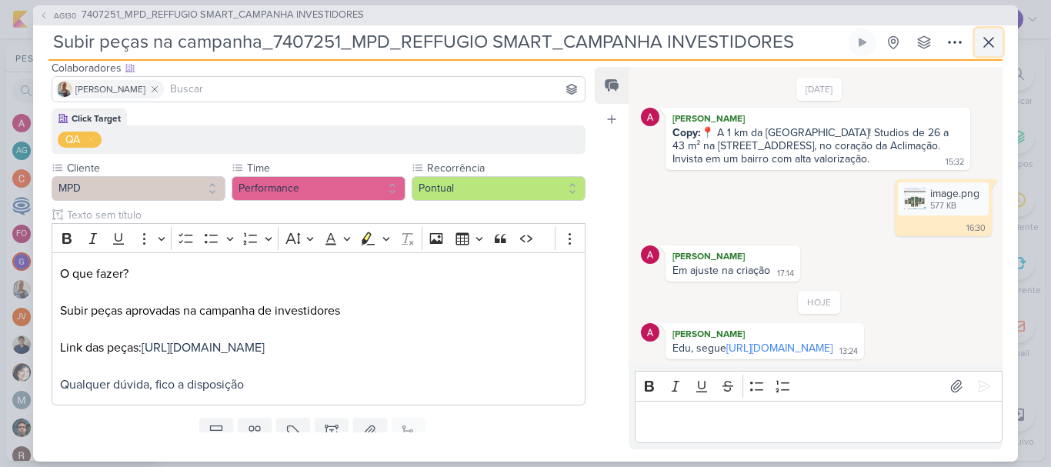
click at [1001, 50] on button at bounding box center [989, 42] width 28 height 28
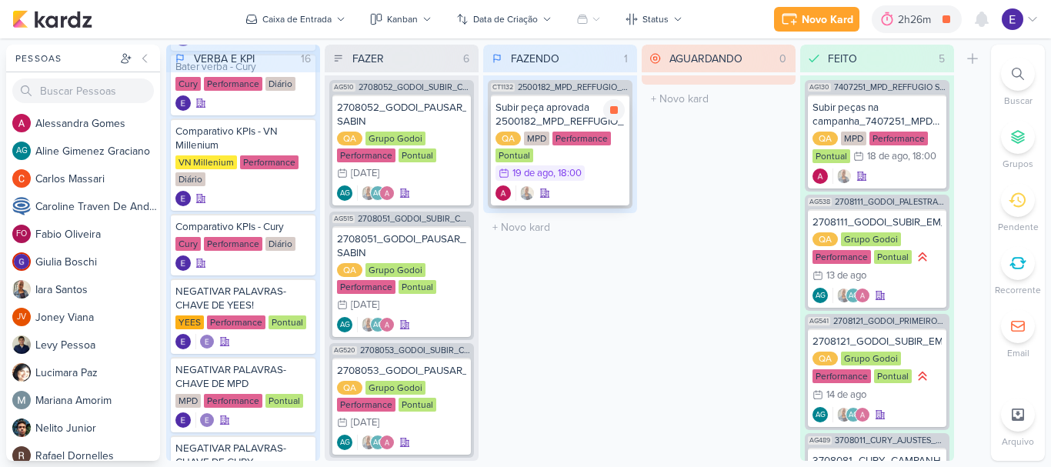
click at [573, 191] on div at bounding box center [560, 192] width 129 height 15
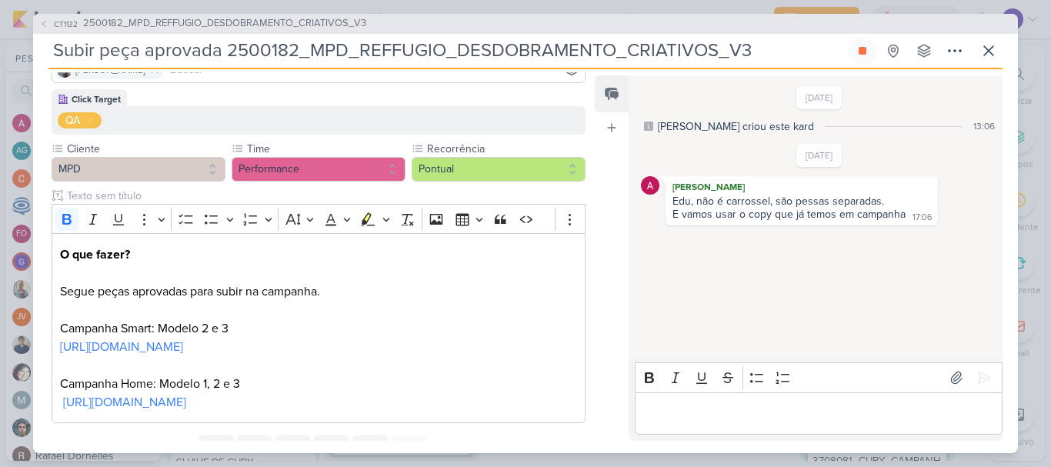
scroll to position [154, 0]
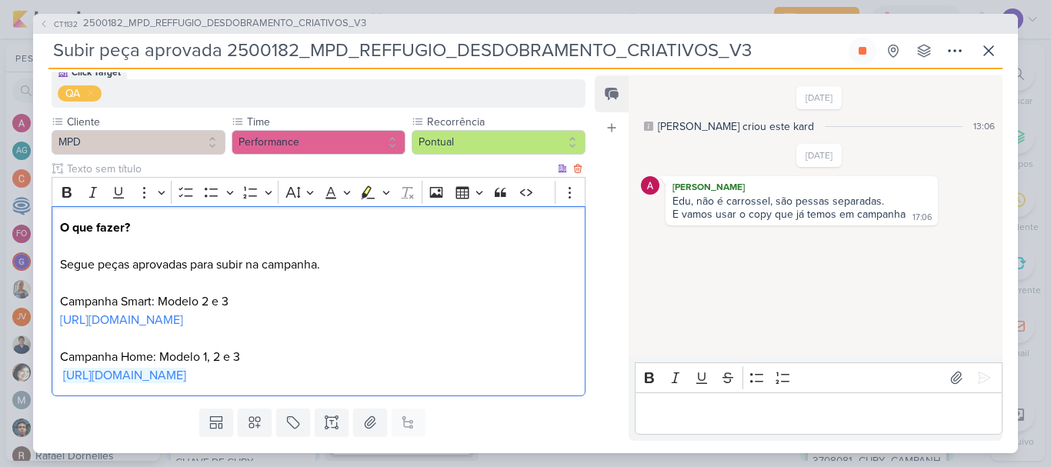
click at [430, 383] on p "Campanha Home: Modelo 1, 2 e 3 https://drive.google.com/drive/folders/1ZxEMZ-UE…" at bounding box center [318, 356] width 517 height 55
click at [186, 377] on link "https://drive.google.com/drive/folders/1ZxEMZ-UE9zWlbZSU3qNrb9Ewmfp5McBx" at bounding box center [124, 375] width 123 height 15
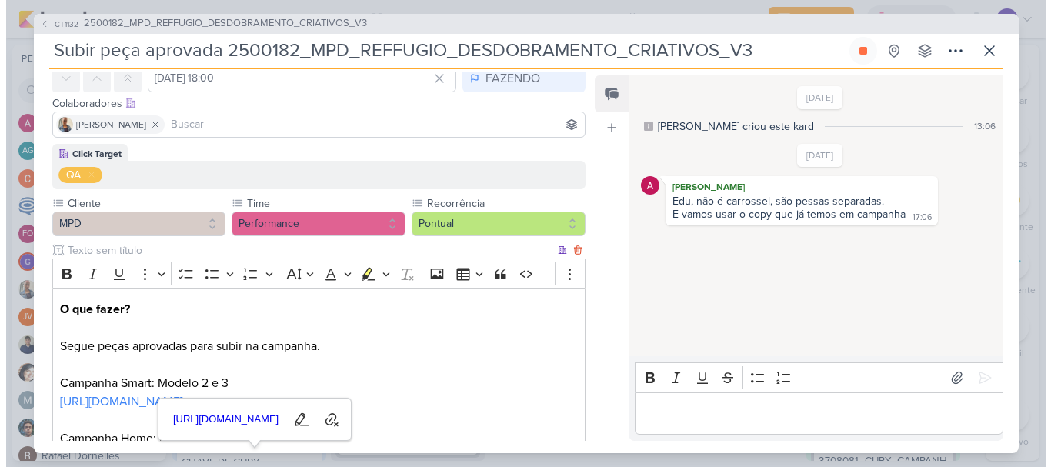
scroll to position [0, 0]
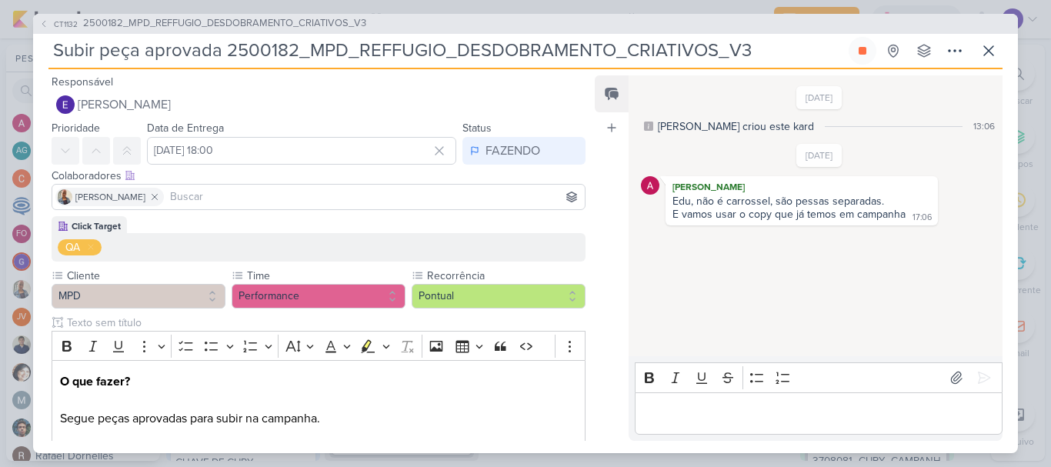
click at [354, 195] on input at bounding box center [374, 197] width 415 height 18
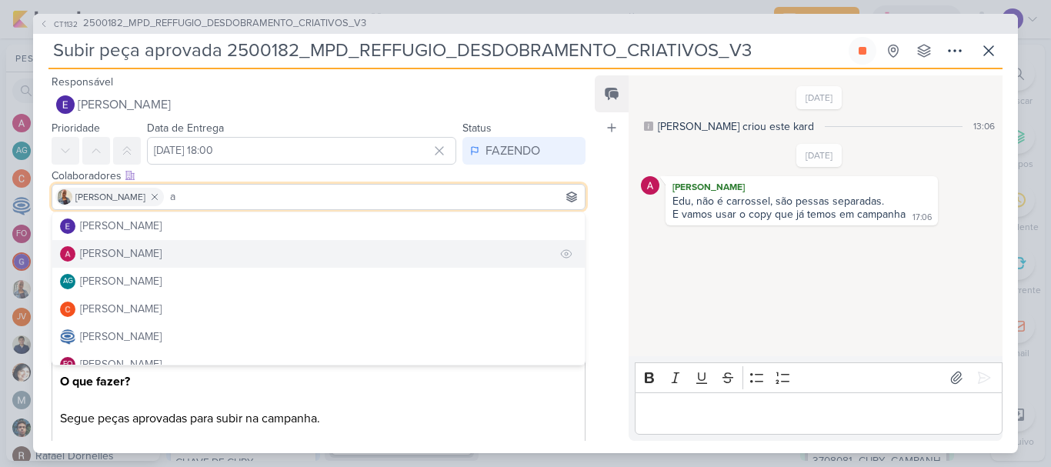
type input "a"
click at [232, 245] on button "[PERSON_NAME]" at bounding box center [318, 254] width 533 height 28
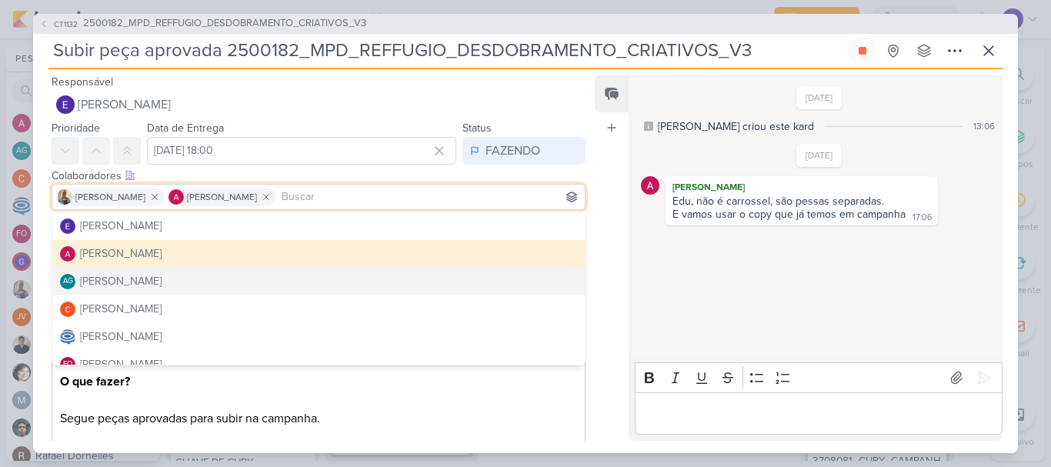
click at [600, 286] on div "Feed Atrelar email Solte o email para atrelar ao kard" at bounding box center [612, 258] width 34 height 366
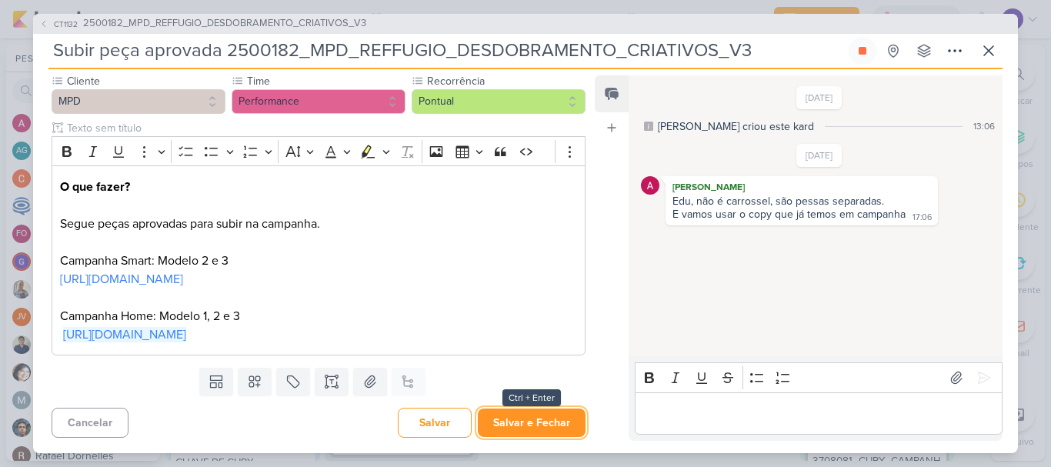
click at [528, 421] on button "Salvar e Fechar" at bounding box center [532, 423] width 108 height 28
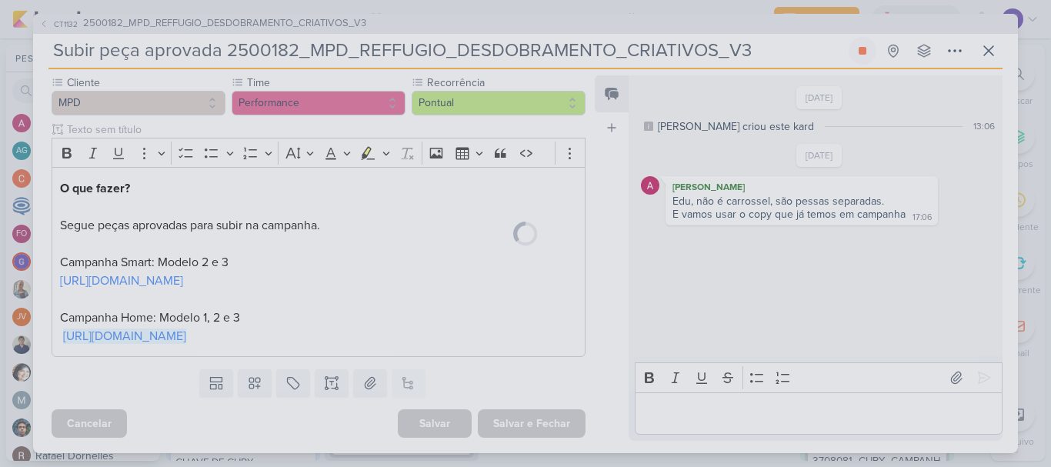
scroll to position [193, 0]
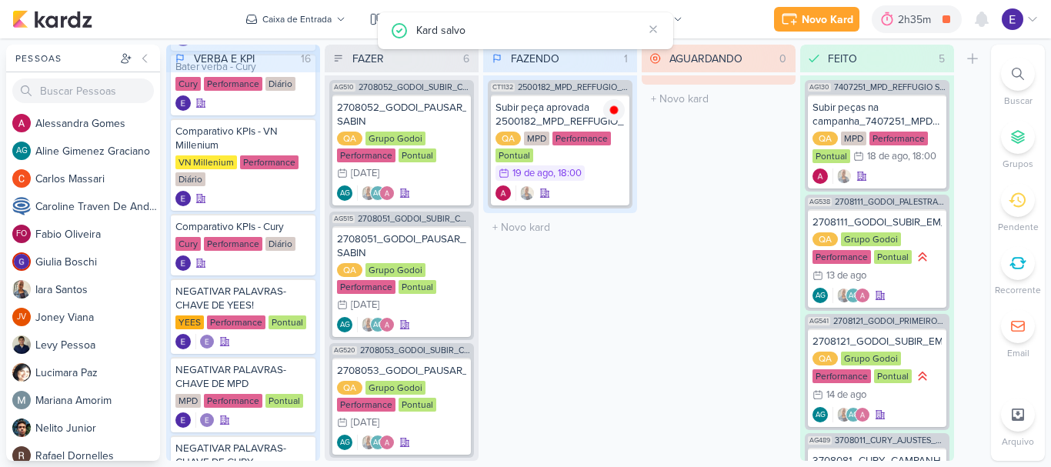
click at [957, 49] on div "VERBA E KPI 16 Mover Para Esquerda Mover Para Direita Deletar Bater verba MPD P…" at bounding box center [575, 253] width 819 height 416
click at [608, 162] on div "QA MPD Performance Pontual 19/8 19 de ago , 18:00" at bounding box center [560, 157] width 129 height 51
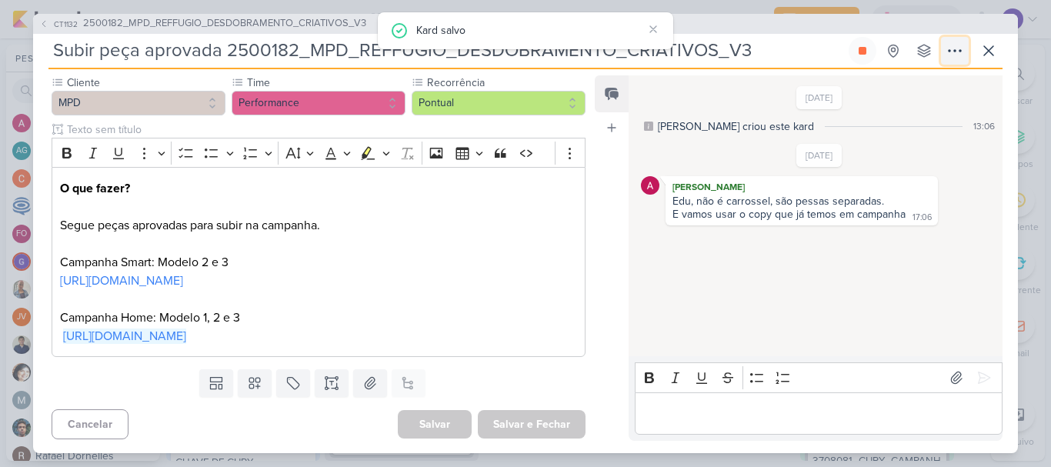
click at [950, 54] on icon at bounding box center [955, 51] width 18 height 18
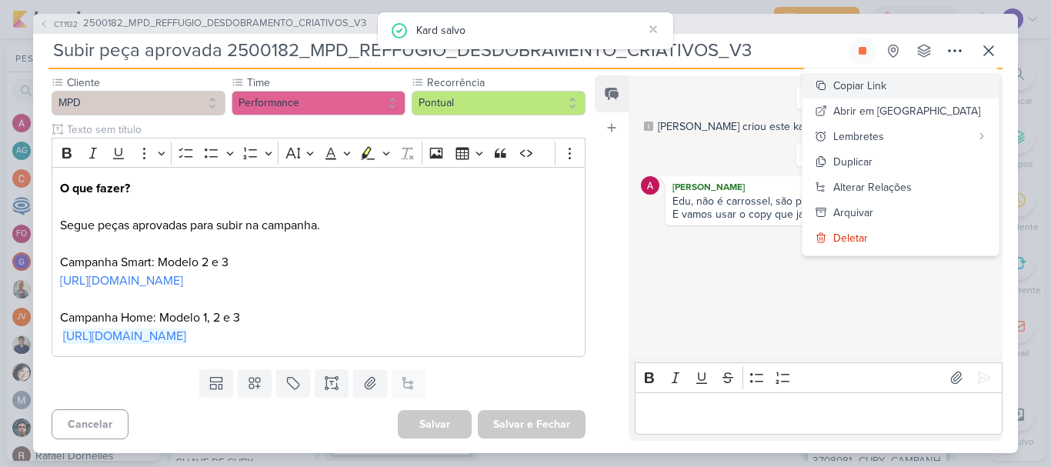
click at [887, 90] on div "Copiar Link" at bounding box center [860, 86] width 53 height 16
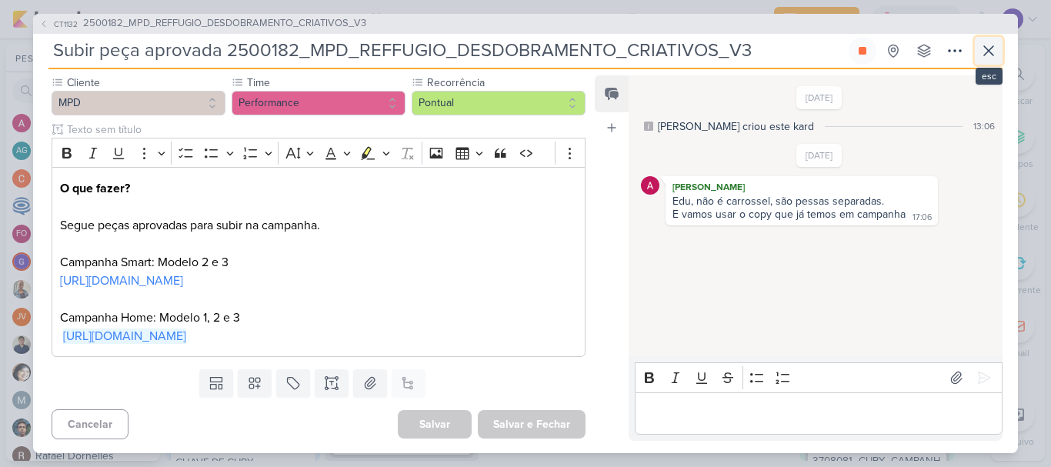
click at [991, 51] on icon at bounding box center [989, 51] width 18 height 18
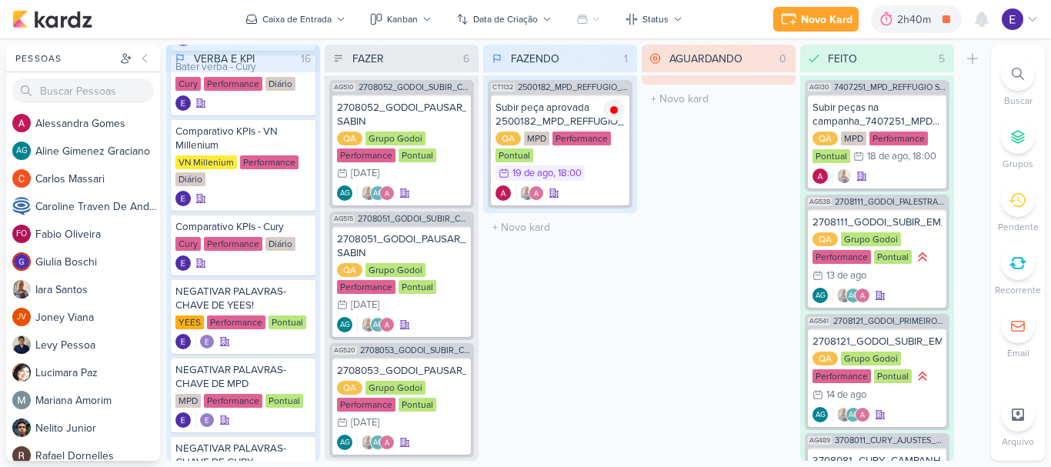
drag, startPoint x: 674, startPoint y: 343, endPoint x: 616, endPoint y: 312, distance: 66.5
click at [674, 343] on div "AGUARDANDO 0 Mover Para Esquerda Mover Para Direita Deletar O título do kard de…" at bounding box center [719, 253] width 154 height 416
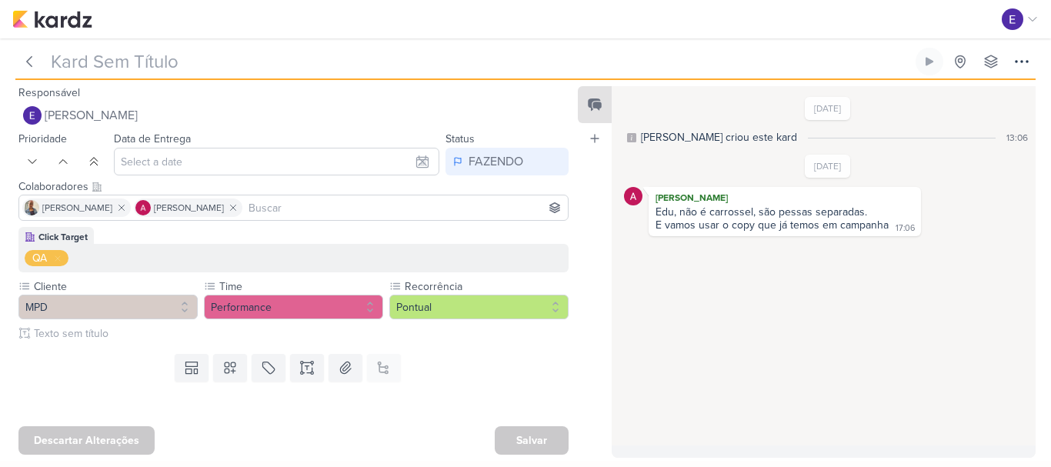
type input "Subir peça aprovada 2500182_MPD_REFFUGIO_DESDOBRAMENTO_CRIATIVOS_V3"
type input "[DATE] 18:00"
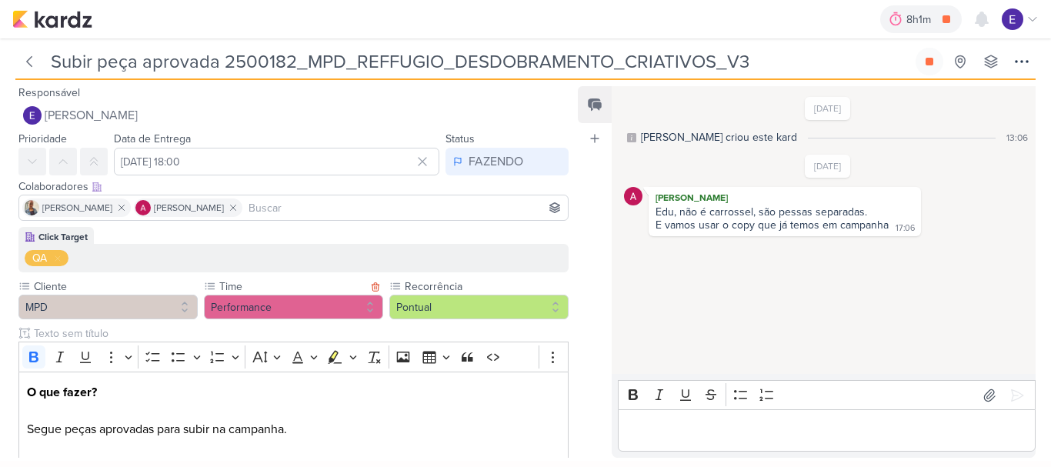
scroll to position [187, 0]
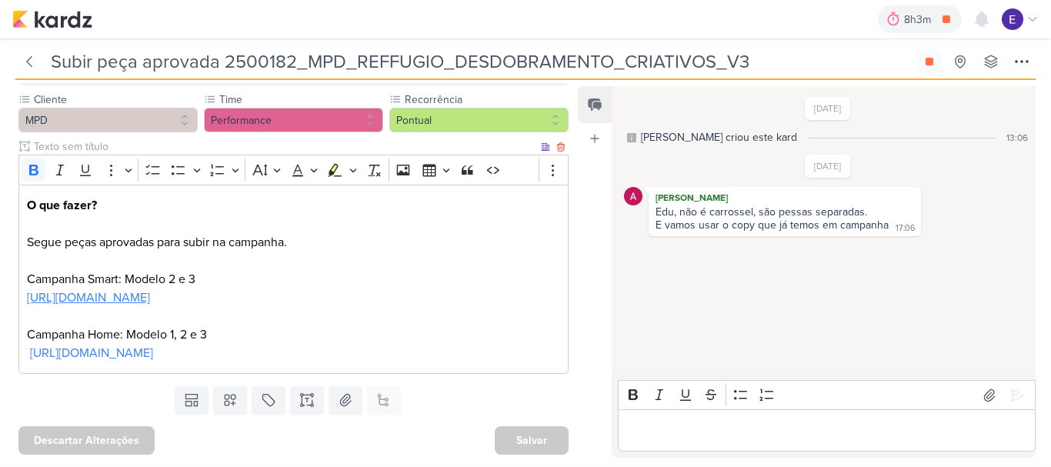
click at [150, 301] on link "https://drive.google.com/drive/folders/1PhzVDNj1Pba-TZZ2VoG9qdMINqrsjpCJ" at bounding box center [88, 297] width 123 height 15
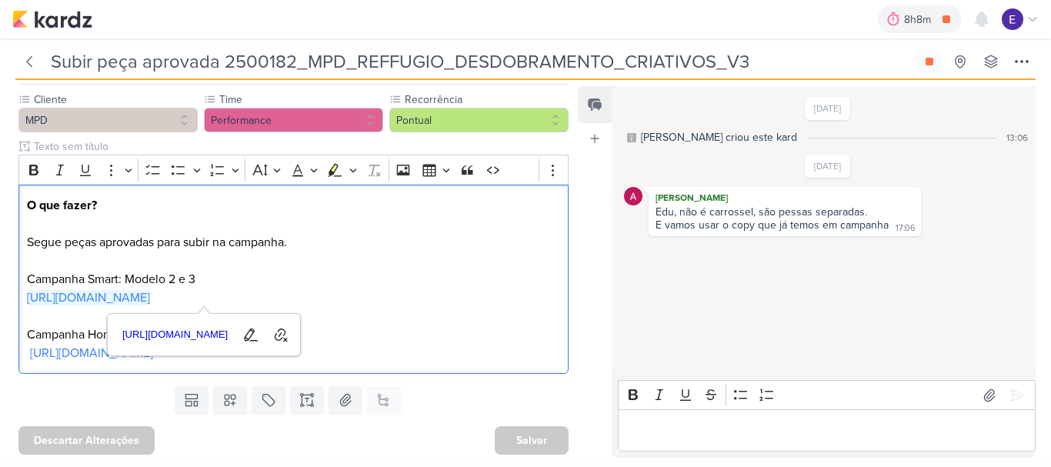
click at [676, 333] on div "10/7/25 Alessandra criou este kard 13:06 15/8/25 Alessandra Gomes 17:06" at bounding box center [823, 231] width 423 height 286
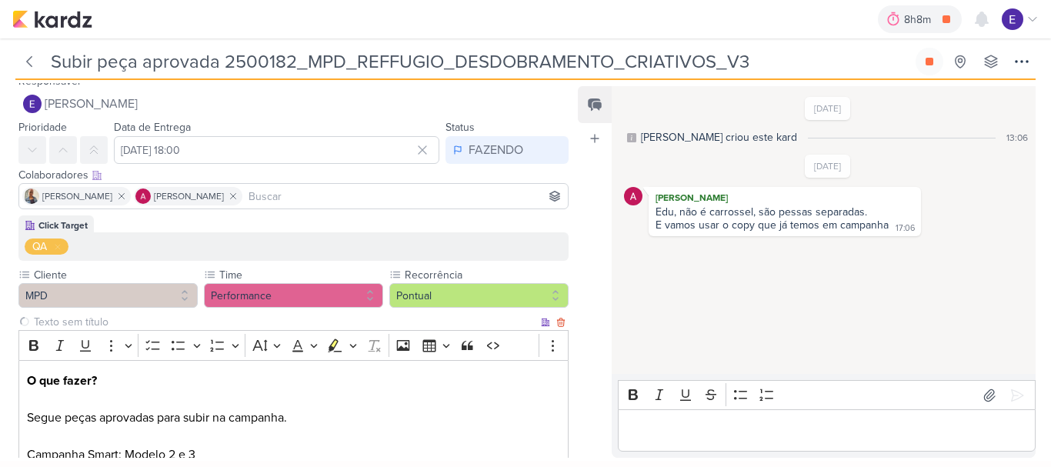
scroll to position [0, 0]
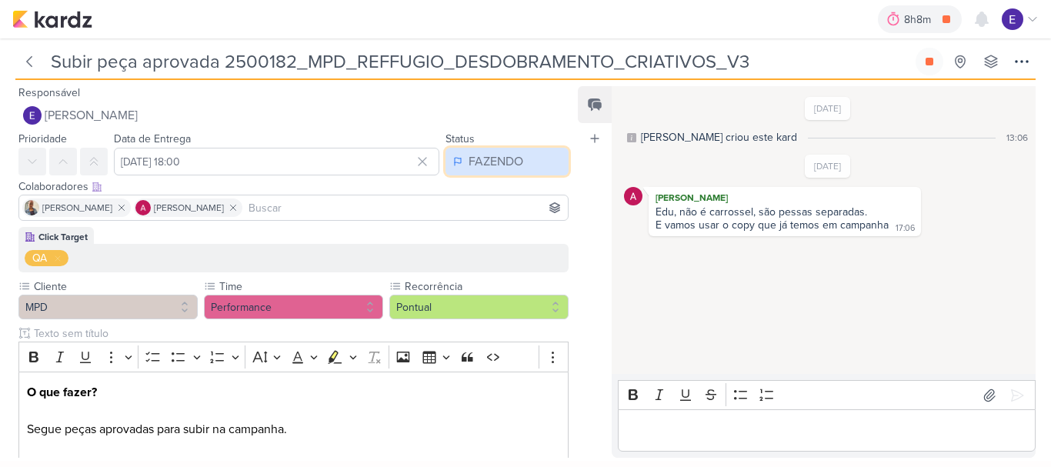
click at [503, 159] on div "FAZENDO" at bounding box center [496, 161] width 55 height 18
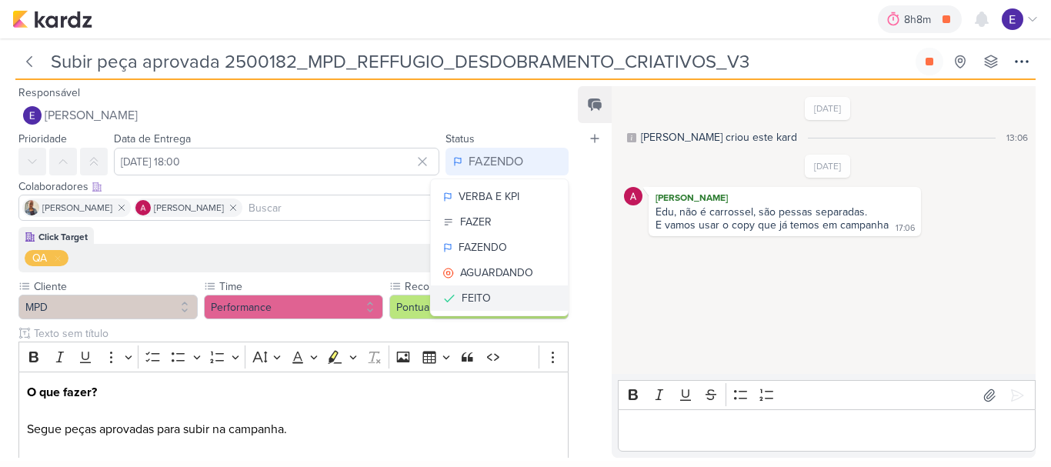
click at [489, 289] on button "FEITO" at bounding box center [499, 298] width 137 height 25
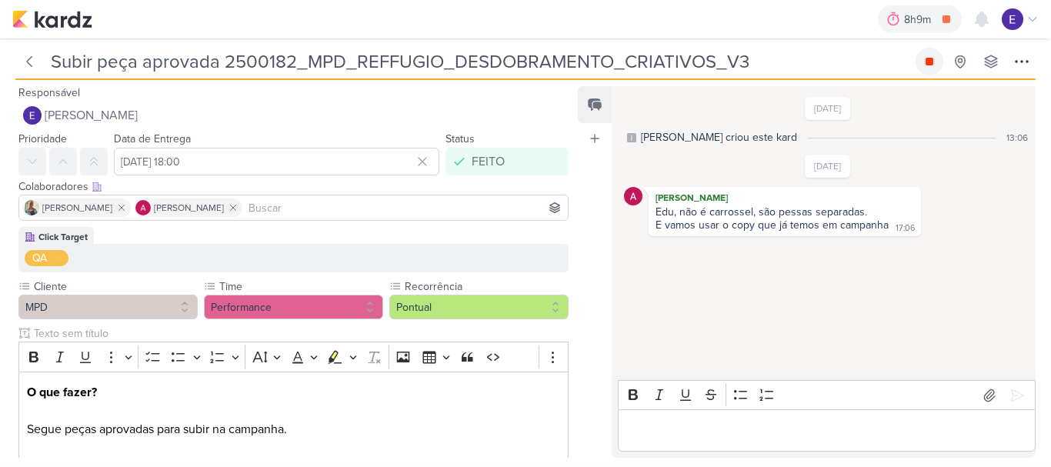
click at [940, 55] on button at bounding box center [930, 62] width 28 height 28
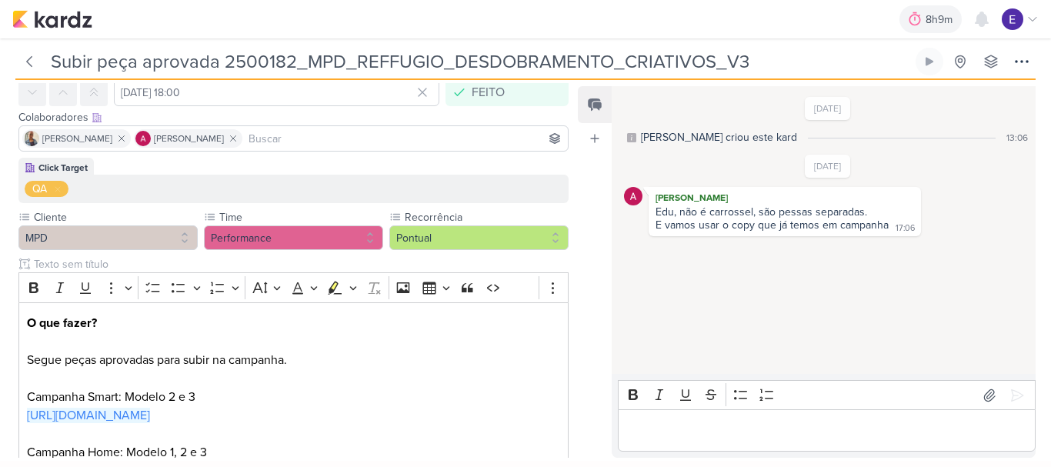
scroll to position [189, 0]
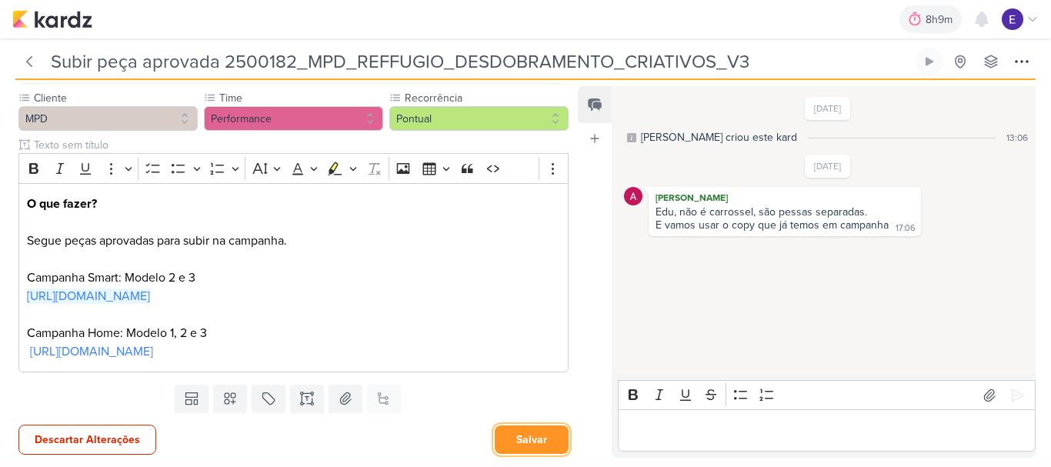
click at [546, 437] on button "Salvar" at bounding box center [532, 440] width 74 height 28
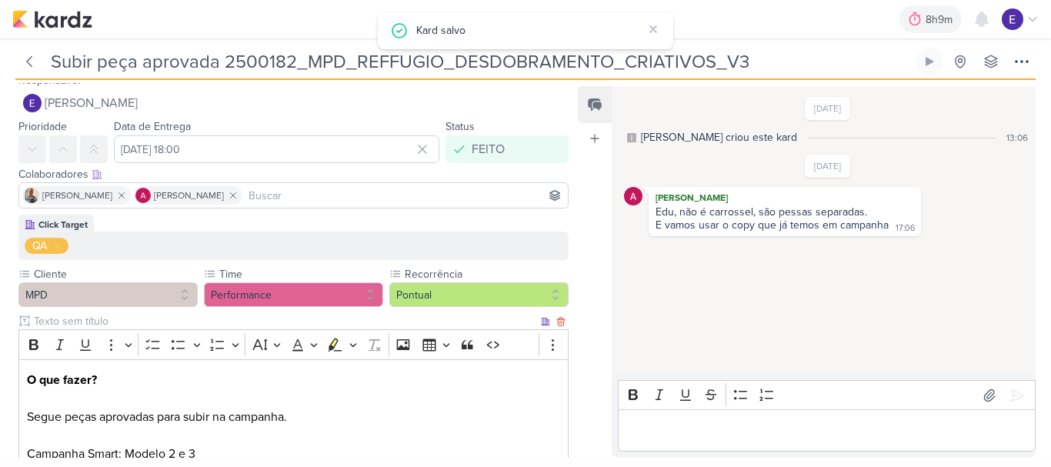
scroll to position [0, 0]
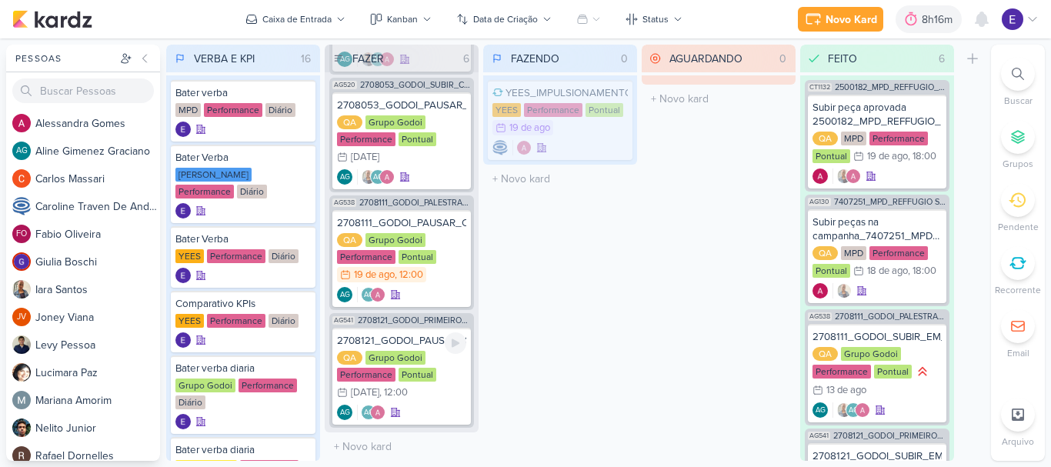
scroll to position [272, 0]
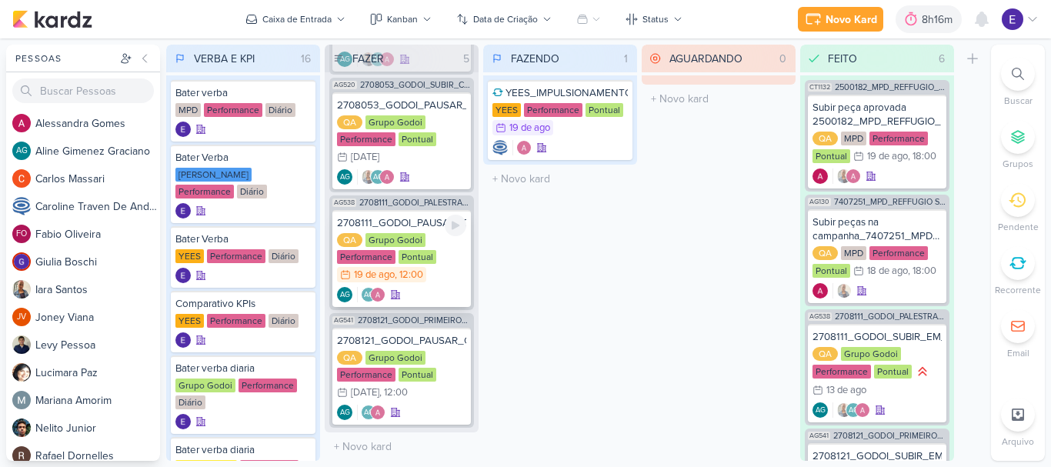
click at [450, 275] on div "QA Grupo Godoi Performance Pontual 19/8 [DATE] 12:00" at bounding box center [401, 258] width 129 height 51
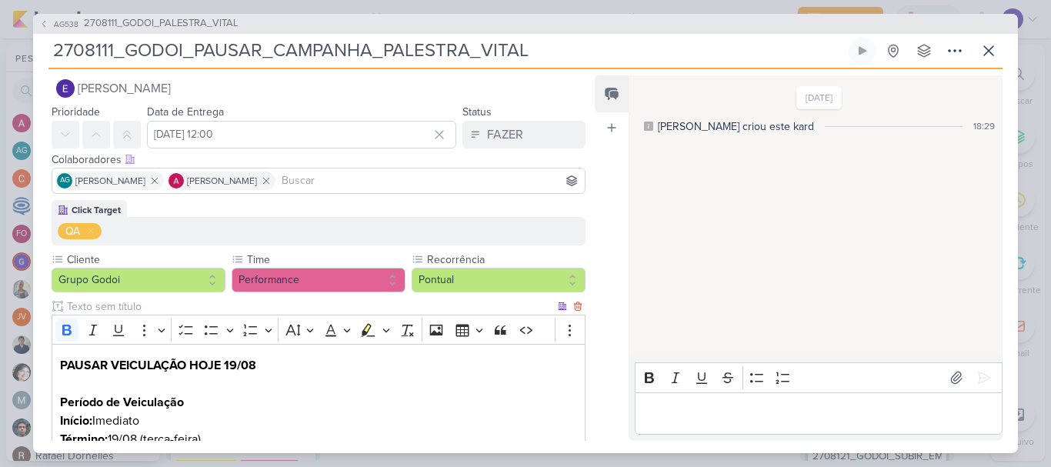
scroll to position [0, 0]
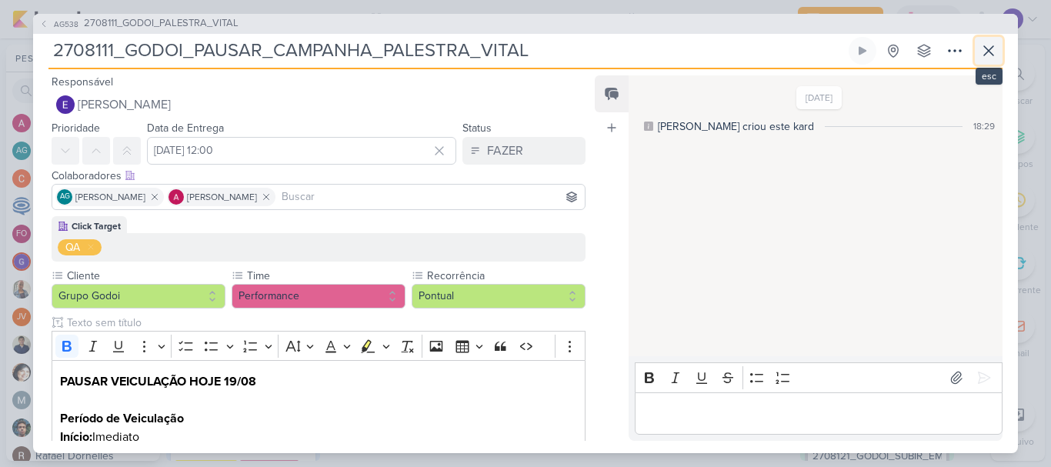
click at [982, 45] on icon at bounding box center [989, 51] width 18 height 18
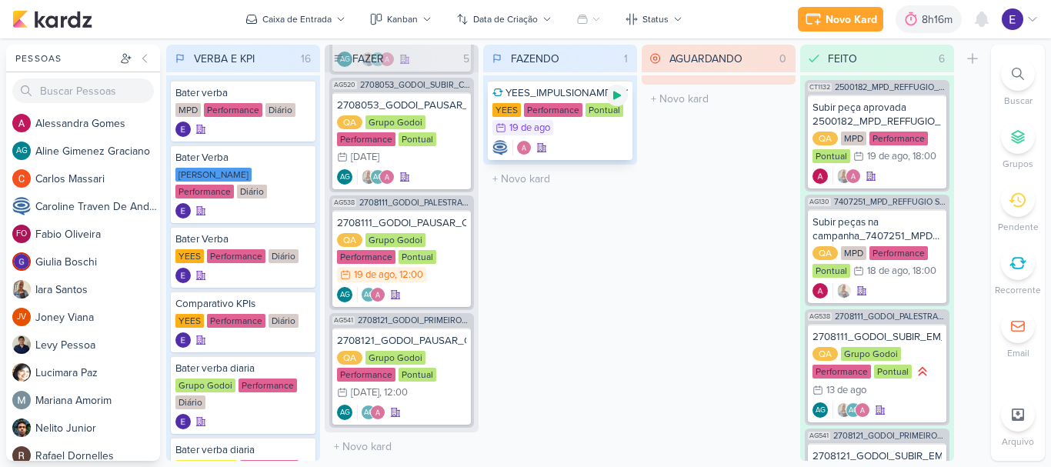
click at [617, 95] on icon at bounding box center [617, 96] width 8 height 8
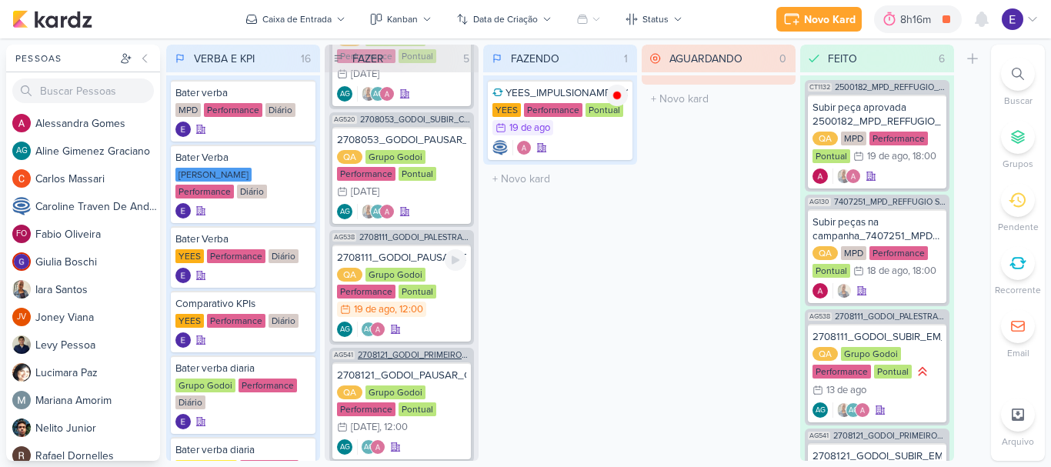
scroll to position [272, 0]
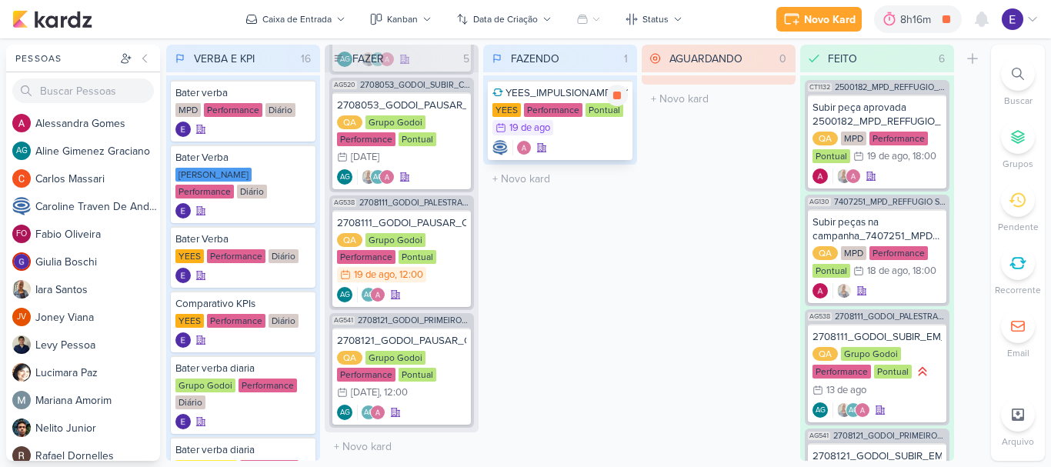
click at [573, 147] on div at bounding box center [560, 147] width 135 height 15
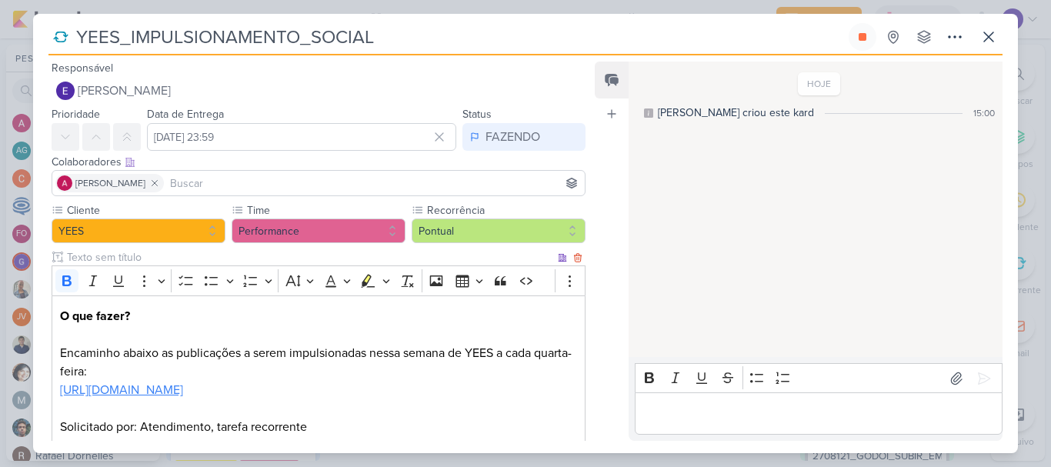
click at [452, 398] on p "[URL][DOMAIN_NAME]" at bounding box center [318, 399] width 517 height 37
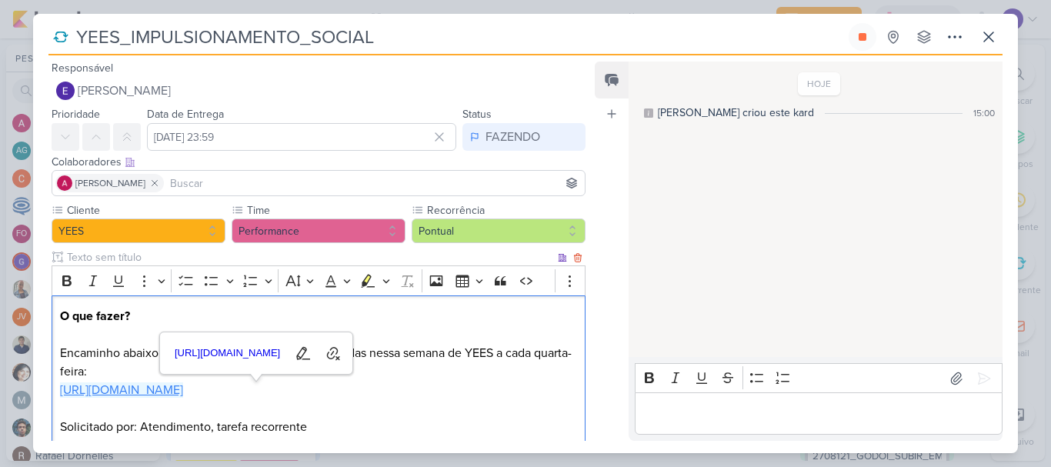
click at [183, 388] on link "[URL][DOMAIN_NAME]" at bounding box center [121, 390] width 123 height 15
click at [694, 244] on div "HOJE [PERSON_NAME] criou este kard 15:00" at bounding box center [815, 210] width 373 height 294
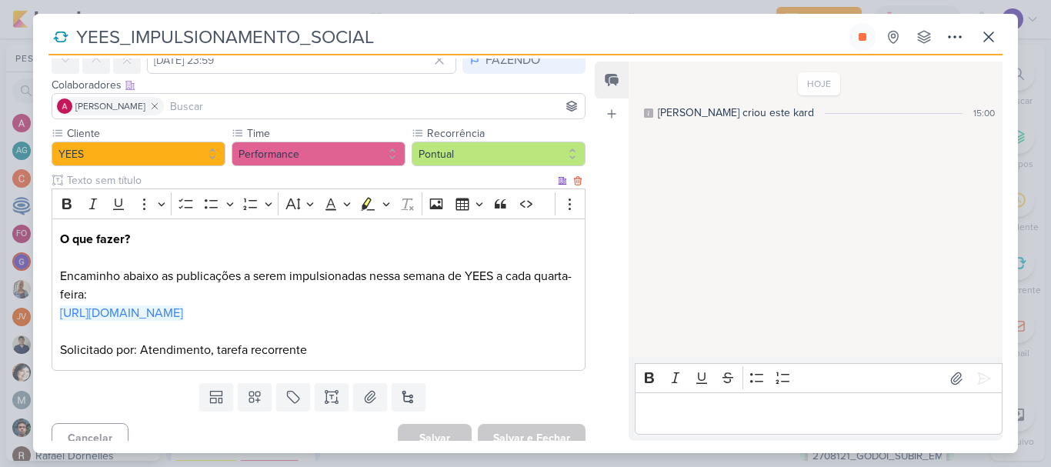
scroll to position [111, 0]
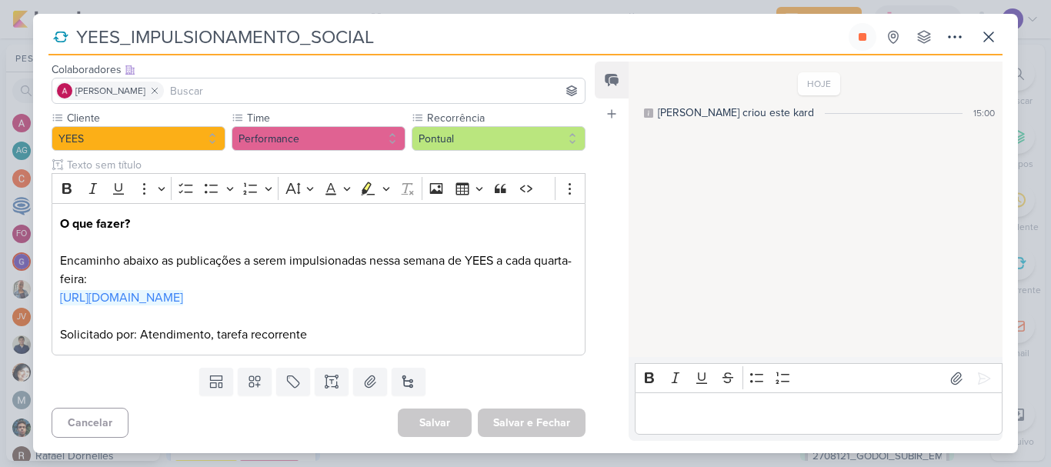
click at [994, 53] on div "YEES_IMPULSIONAMENTO_SOCIAL Criado por [PERSON_NAME] nenhum grupo disponível" at bounding box center [525, 39] width 954 height 32
click at [993, 47] on button at bounding box center [989, 37] width 28 height 28
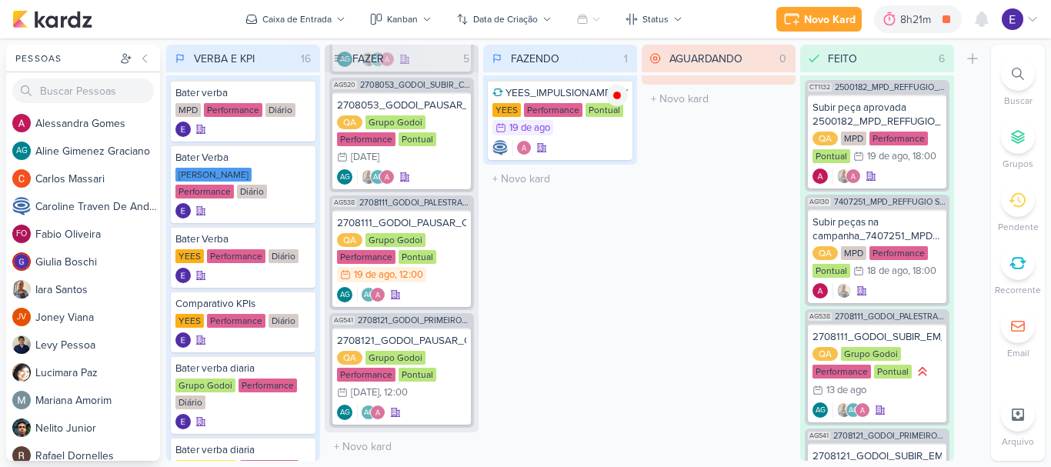
click at [628, 287] on div "FAZENDO 1 Mover Para Esquerda Mover Para Direita [GEOGRAPHIC_DATA] YEES_IMPULSI…" at bounding box center [560, 253] width 154 height 416
click at [620, 261] on div "FAZENDO 1 Mover Para Esquerda Mover Para Direita [GEOGRAPHIC_DATA] YEES_IMPULSI…" at bounding box center [560, 253] width 154 height 416
click at [430, 279] on div "2708111_GODOI_PAUSAR_CAMPANHA_PALESTRA_VITAL QA Grupo Godoi Performance Pontual…" at bounding box center [401, 258] width 139 height 97
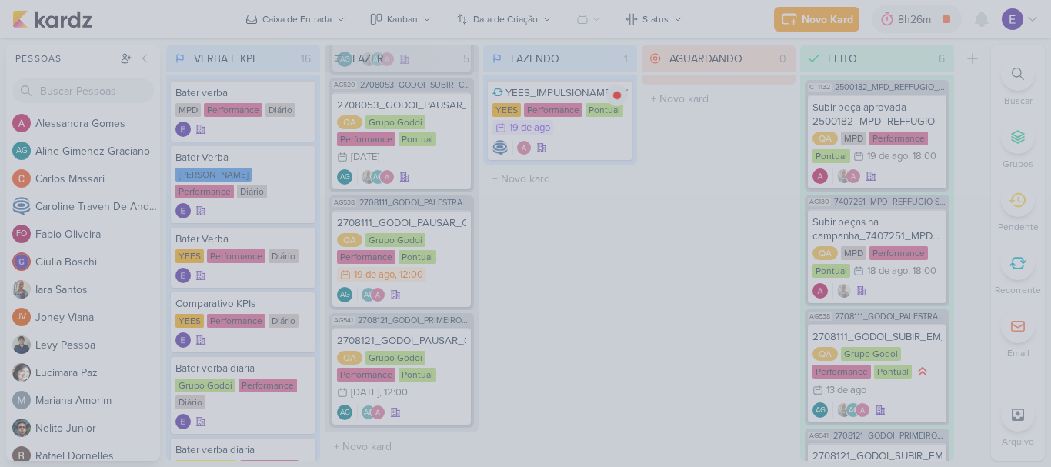
click at [571, 299] on div at bounding box center [525, 233] width 1051 height 467
click at [616, 226] on div at bounding box center [525, 233] width 1051 height 467
click at [613, 282] on div at bounding box center [525, 233] width 1051 height 467
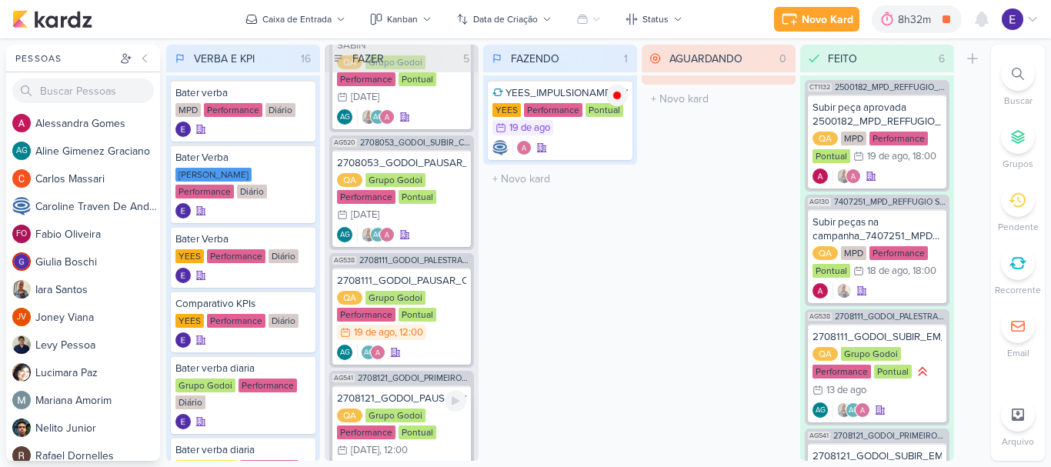
scroll to position [272, 0]
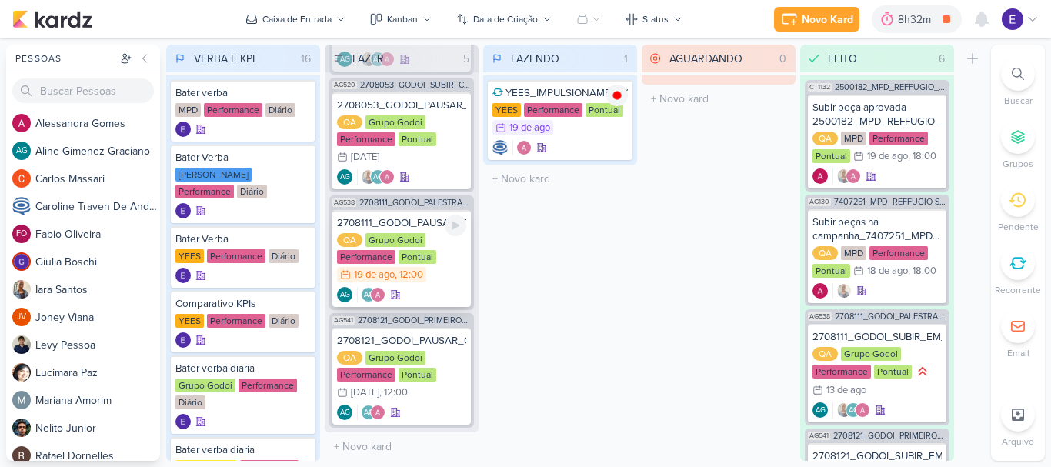
click at [429, 266] on div "QA Grupo Godoi Performance Pontual 19/8 [DATE] 12:00" at bounding box center [401, 258] width 129 height 51
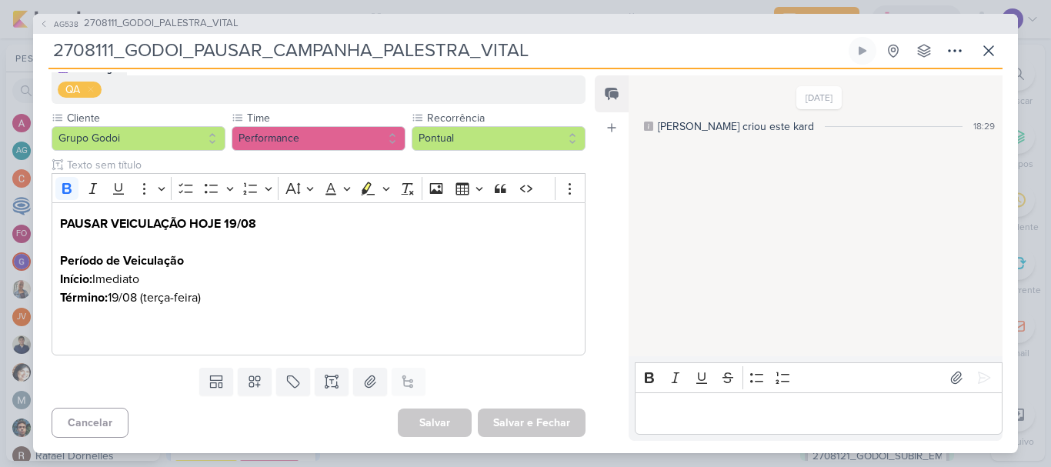
scroll to position [81, 0]
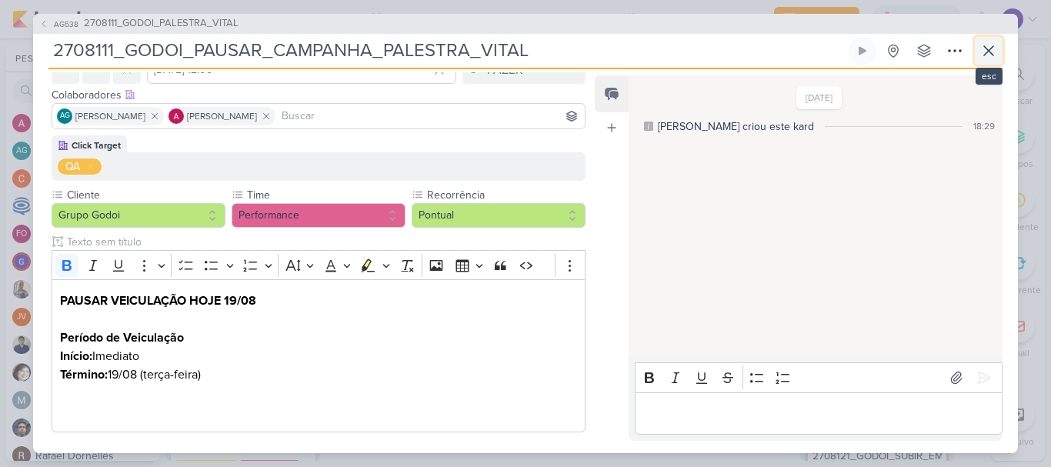
click at [990, 50] on icon at bounding box center [988, 50] width 9 height 9
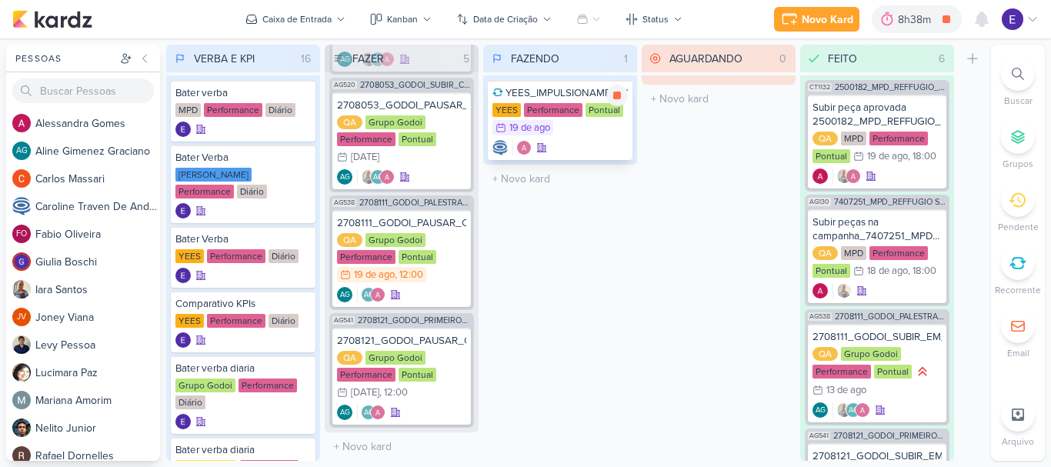
click at [577, 142] on div at bounding box center [560, 147] width 135 height 15
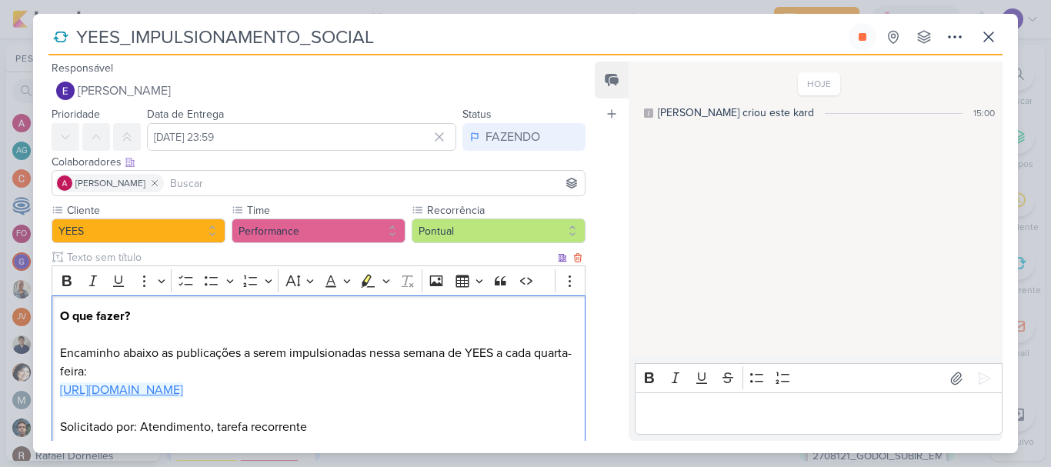
click at [183, 386] on link "[URL][DOMAIN_NAME]" at bounding box center [121, 390] width 123 height 15
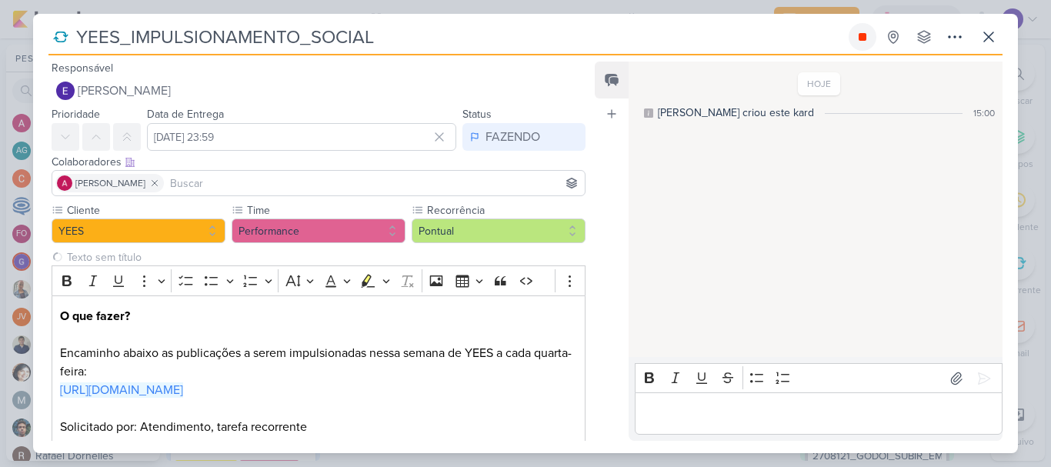
click at [859, 38] on icon at bounding box center [863, 37] width 8 height 8
click at [984, 34] on icon at bounding box center [989, 37] width 18 height 18
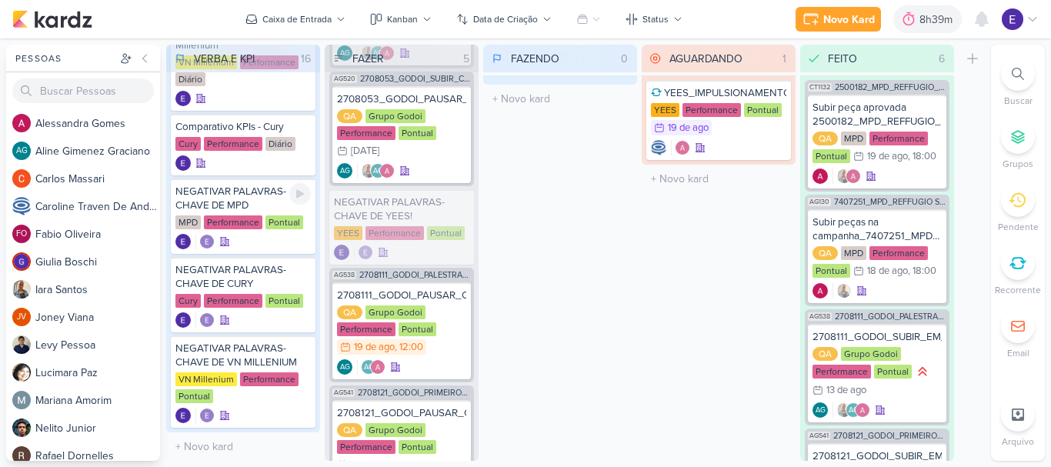
scroll to position [799, 0]
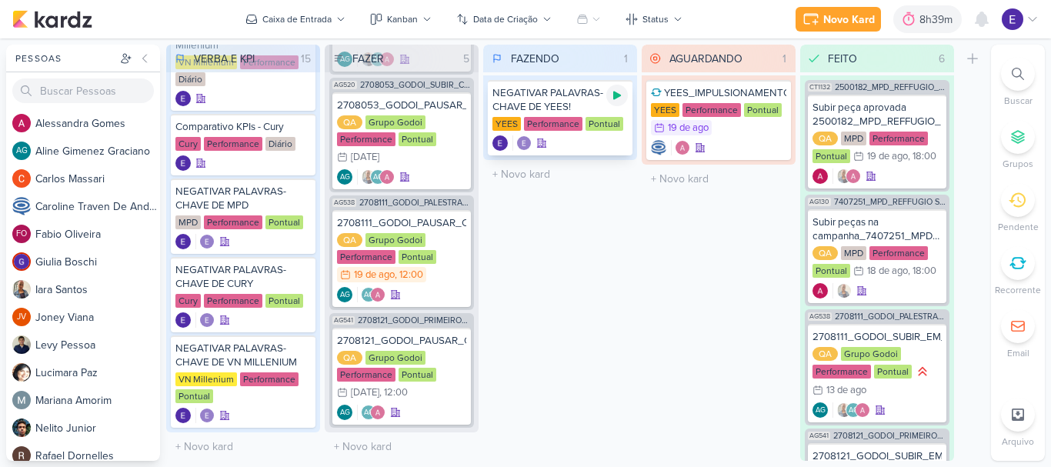
click at [616, 99] on icon at bounding box center [617, 95] width 12 height 12
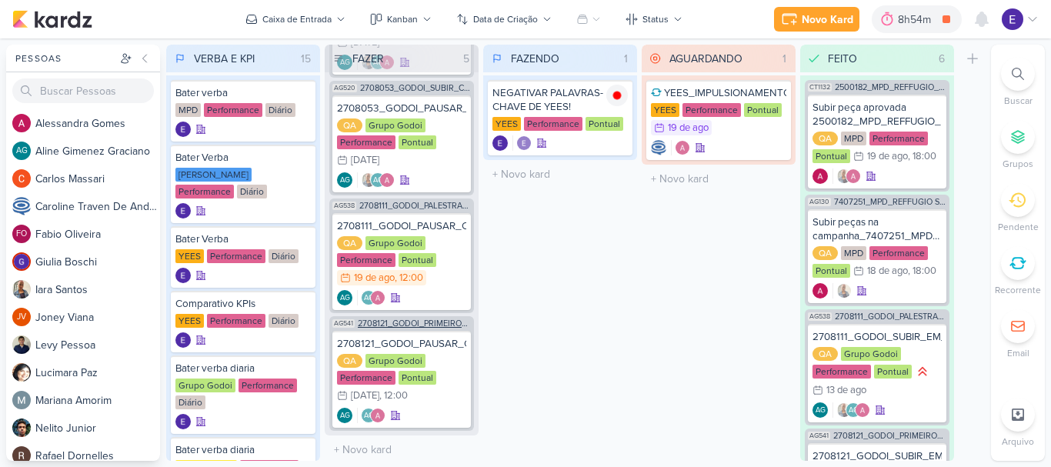
scroll to position [258, 0]
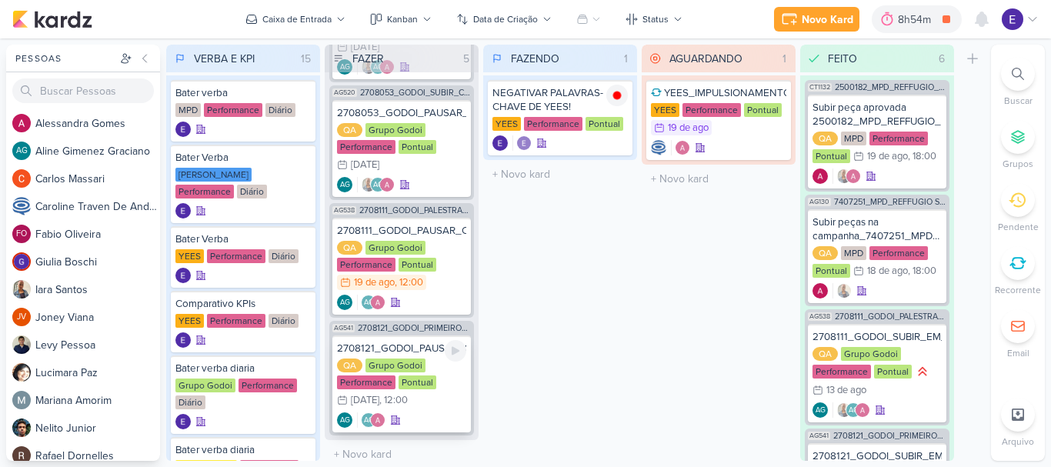
click at [439, 398] on div "QA Grupo Godoi Performance Pontual 31/8 31 de ago , 12:00" at bounding box center [401, 384] width 129 height 51
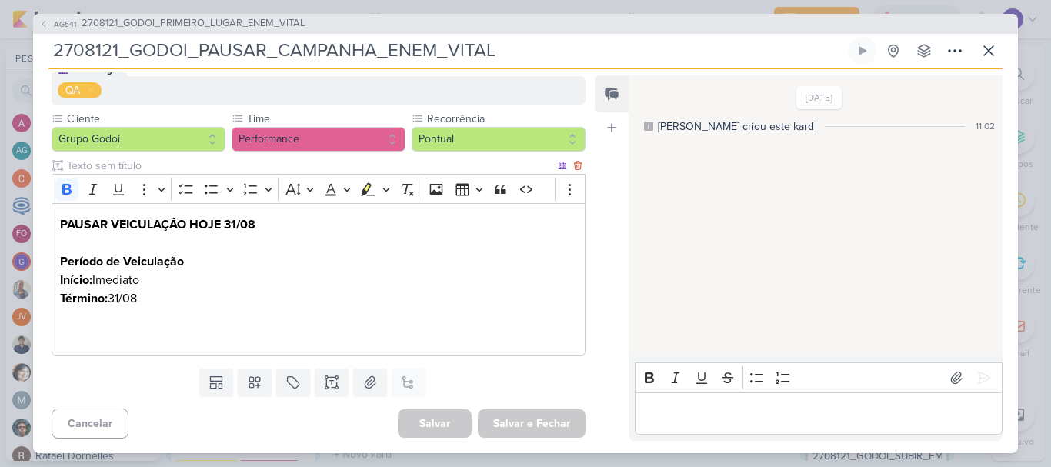
scroll to position [0, 0]
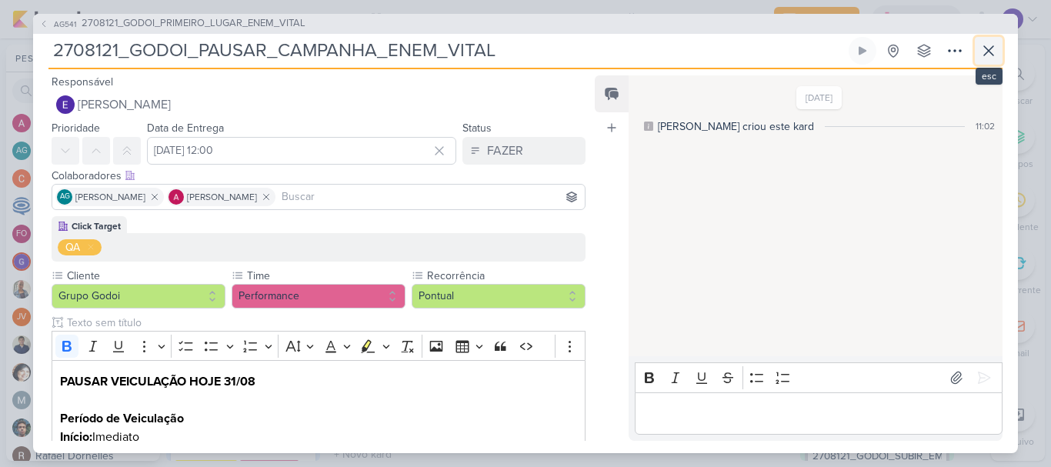
click at [986, 55] on icon at bounding box center [989, 51] width 18 height 18
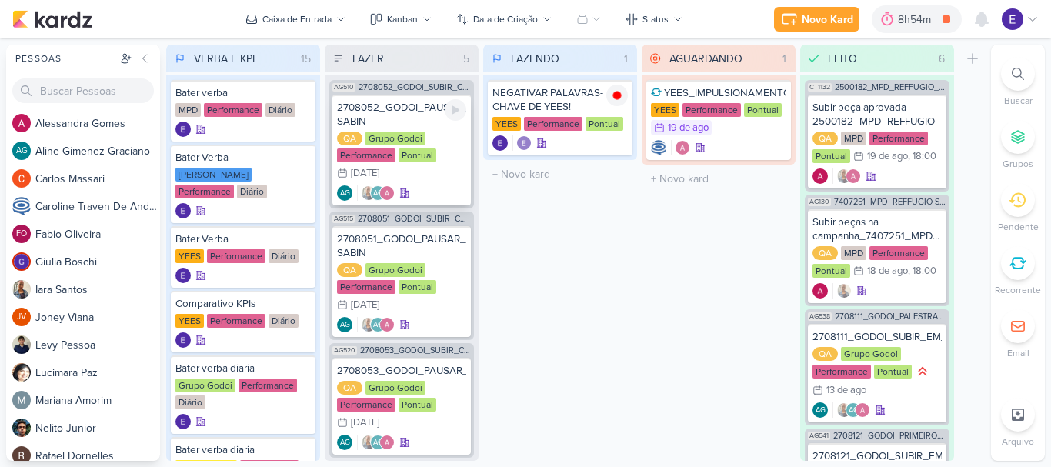
click at [460, 182] on div "QA Grupo Godoi Performance Pontual 31/8 31 de ago" at bounding box center [401, 157] width 129 height 51
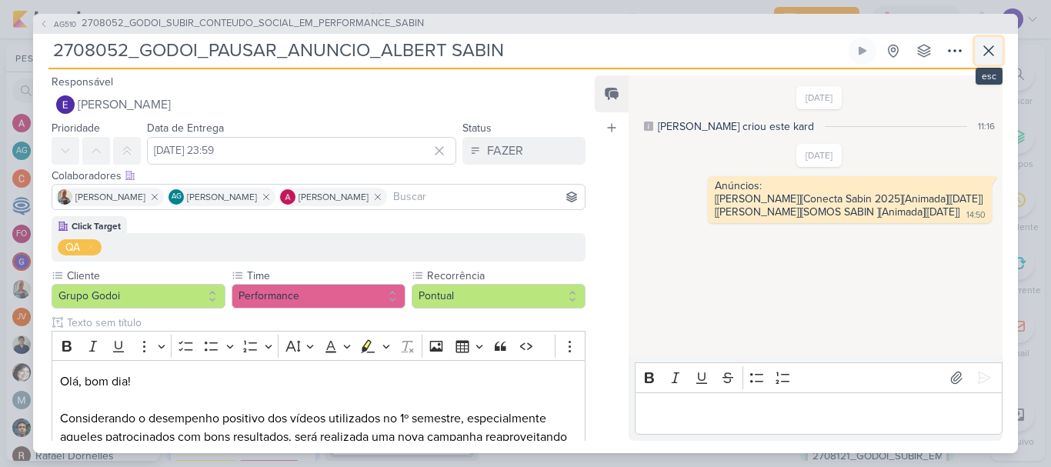
click at [996, 49] on icon at bounding box center [989, 51] width 18 height 18
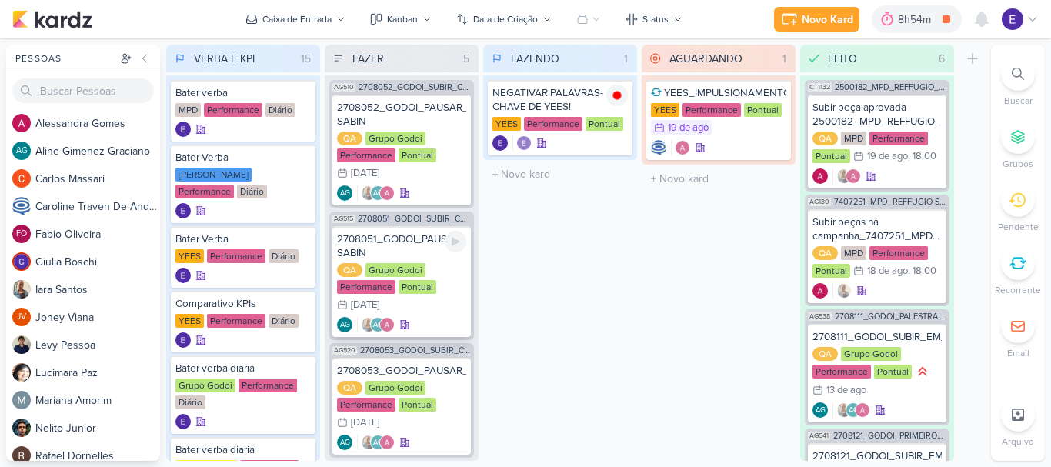
click at [435, 316] on div "2708051_GODOI_PAUSAR_ANUNCIO_AB SABIN QA Grupo Godoi Performance Pontual 31/8 3…" at bounding box center [401, 281] width 139 height 111
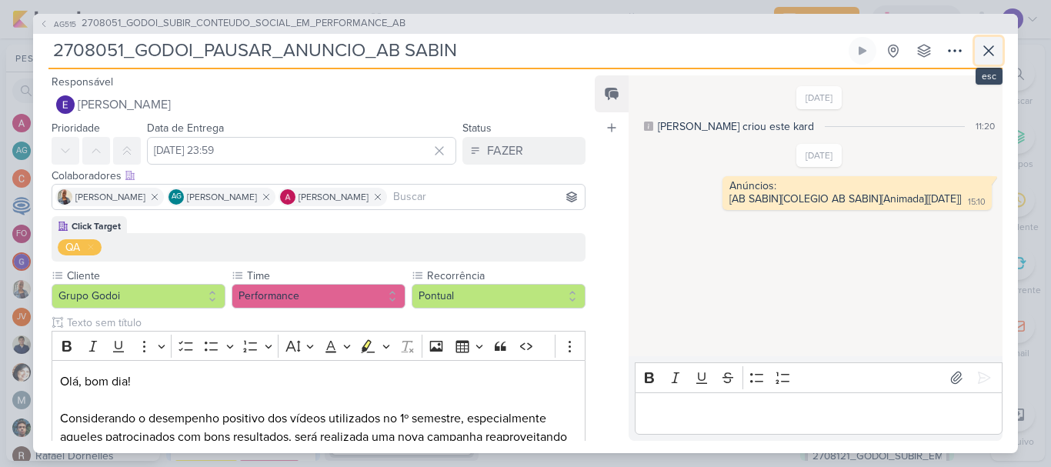
click at [988, 51] on icon at bounding box center [988, 50] width 9 height 9
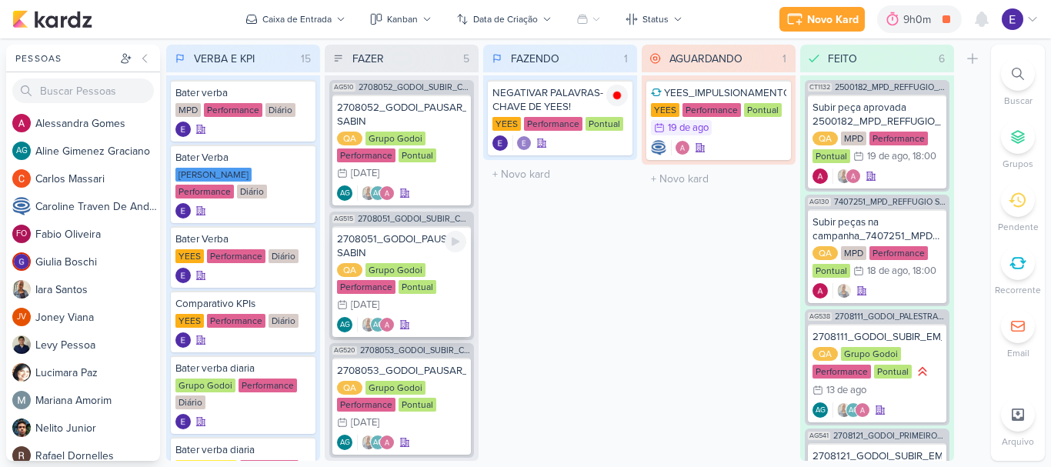
scroll to position [272, 0]
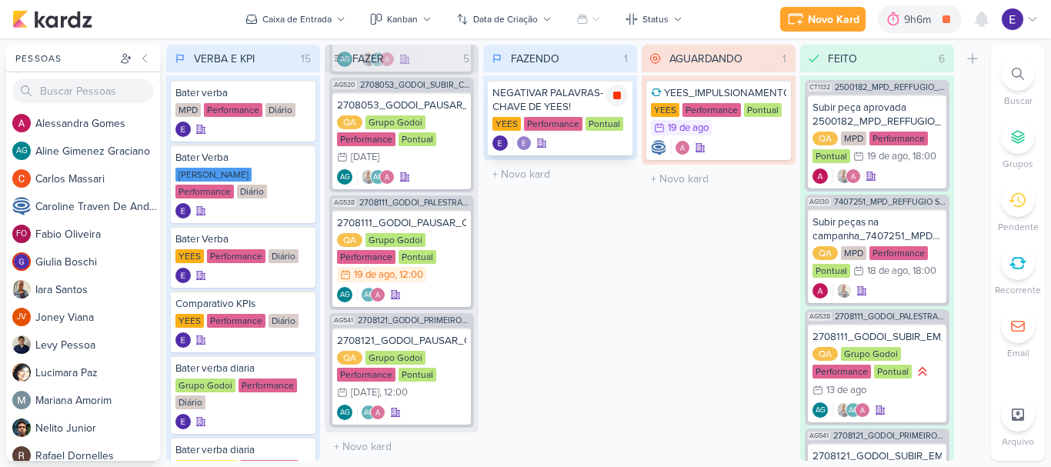
click at [609, 92] on div at bounding box center [618, 96] width 22 height 22
